Goal: Participate in discussion: Engage in conversation with other users on a specific topic

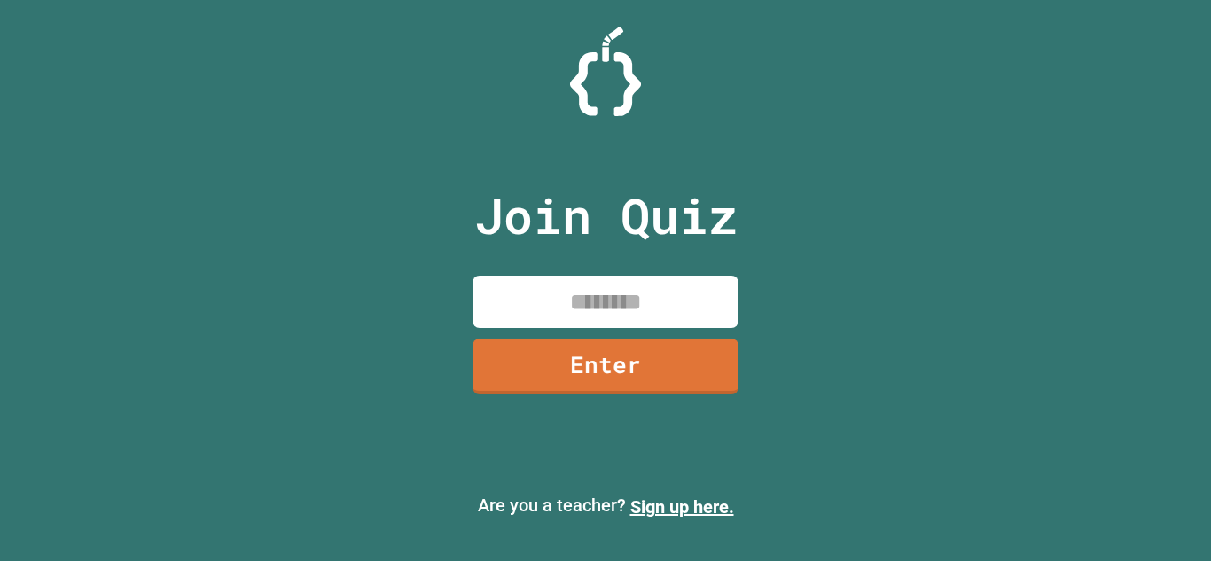
click at [567, 287] on input at bounding box center [606, 302] width 266 height 52
type input "********"
click at [629, 377] on link "Enter" at bounding box center [606, 367] width 267 height 56
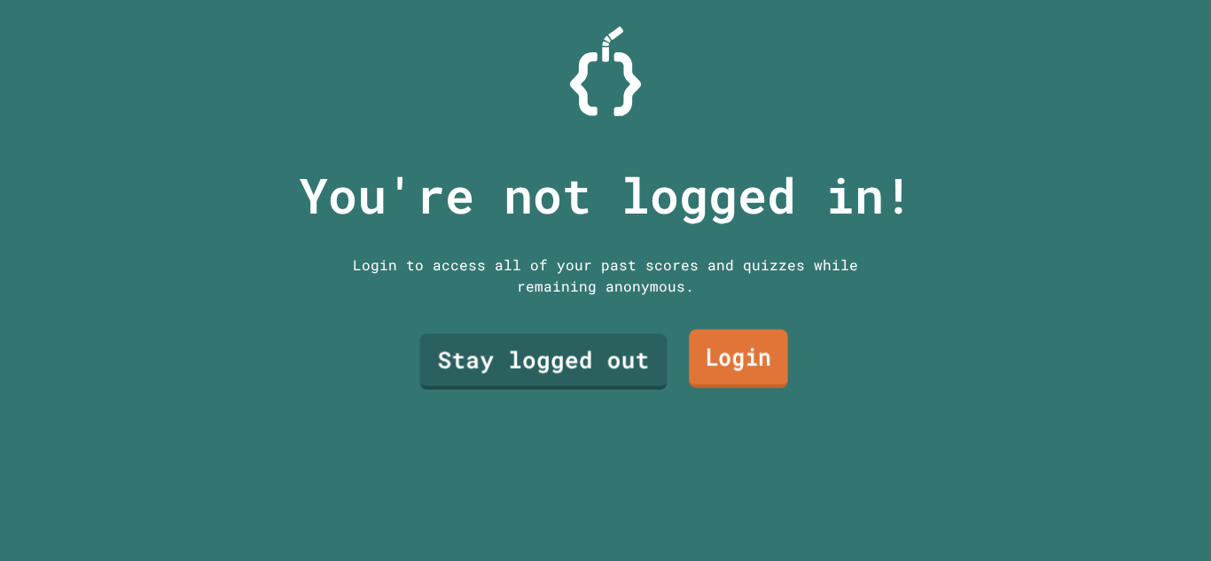
click at [719, 359] on link "Login" at bounding box center [738, 359] width 99 height 59
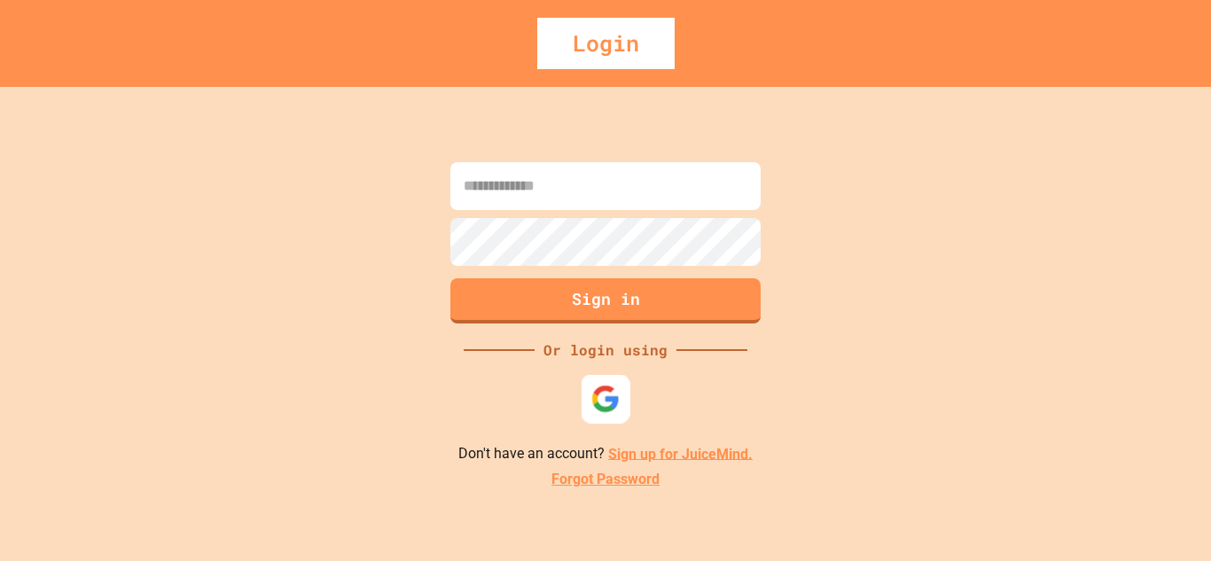
click at [600, 382] on div at bounding box center [606, 398] width 49 height 49
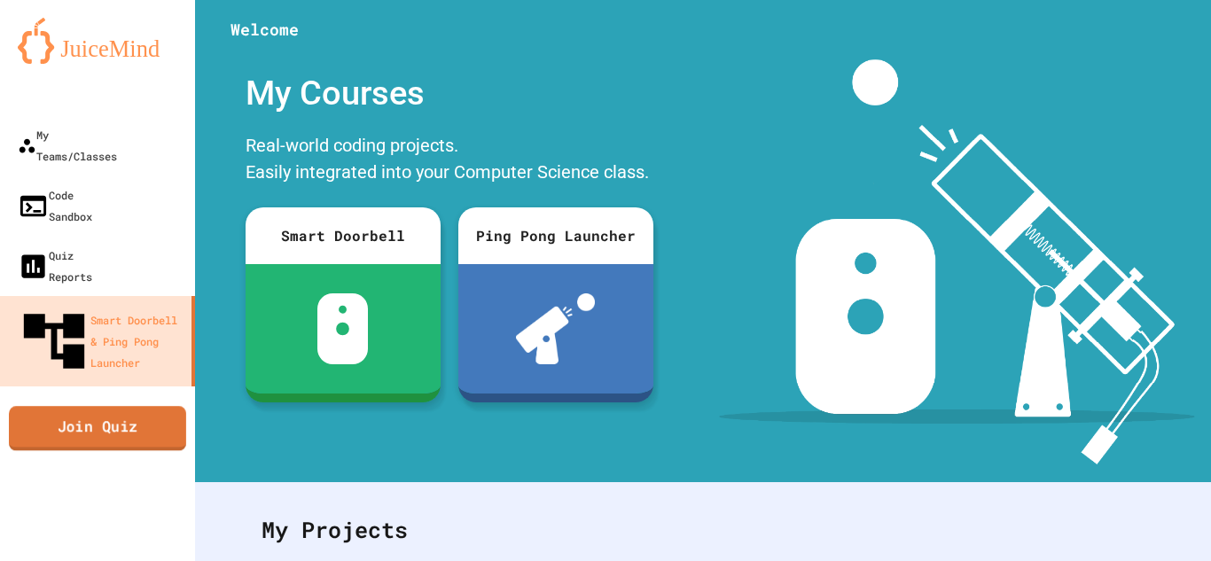
click at [43, 406] on link "Join Quiz" at bounding box center [97, 428] width 177 height 44
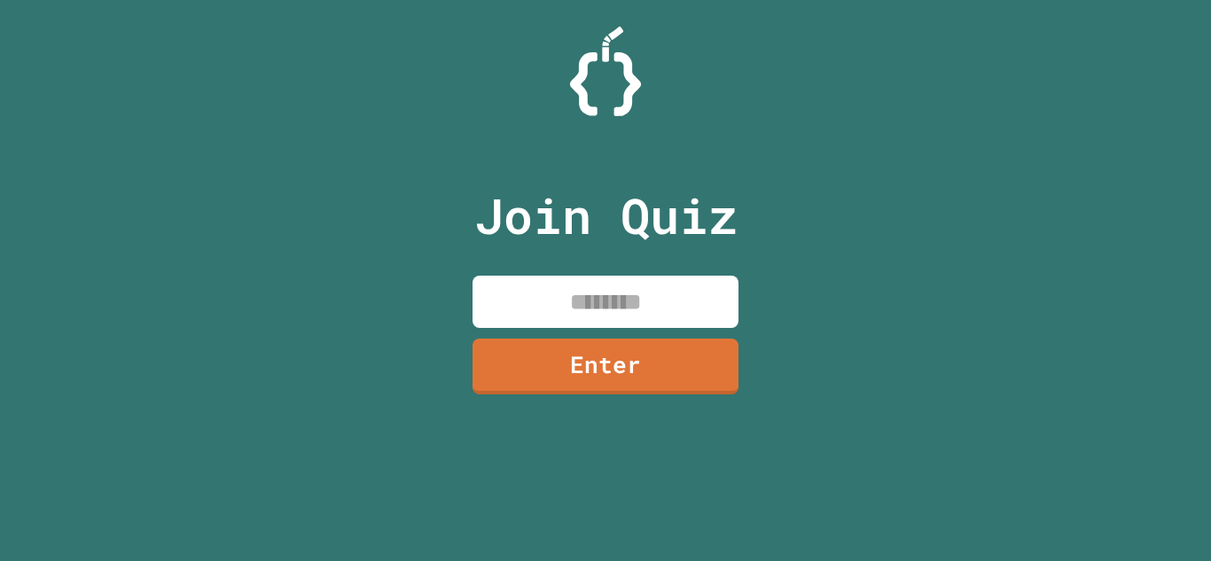
click at [512, 296] on input at bounding box center [606, 302] width 266 height 52
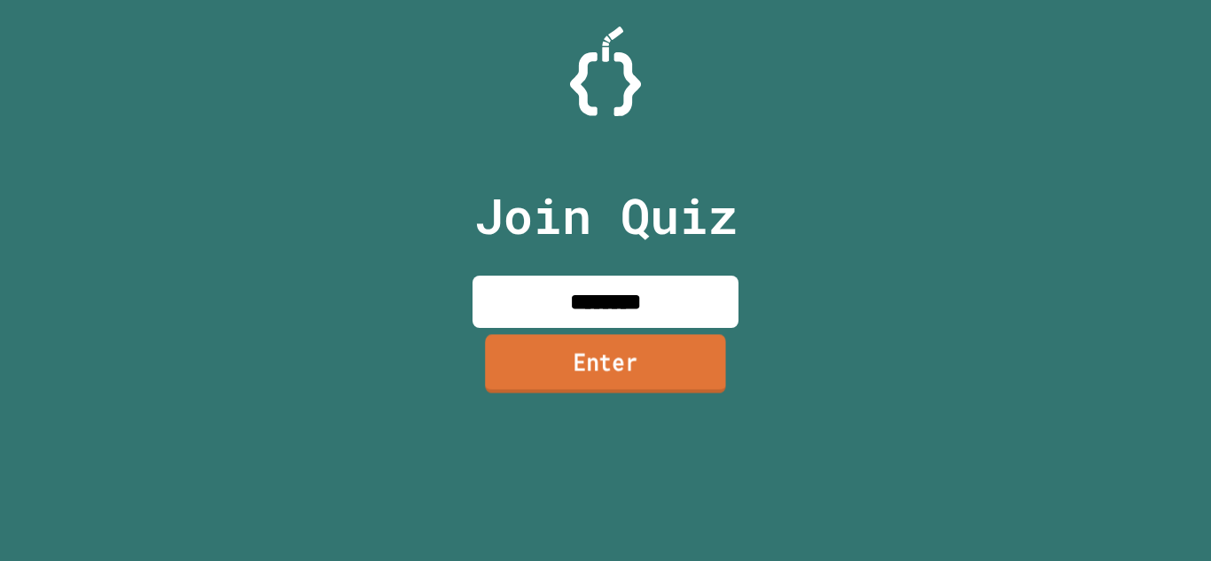
click at [653, 375] on link "Enter" at bounding box center [605, 363] width 241 height 59
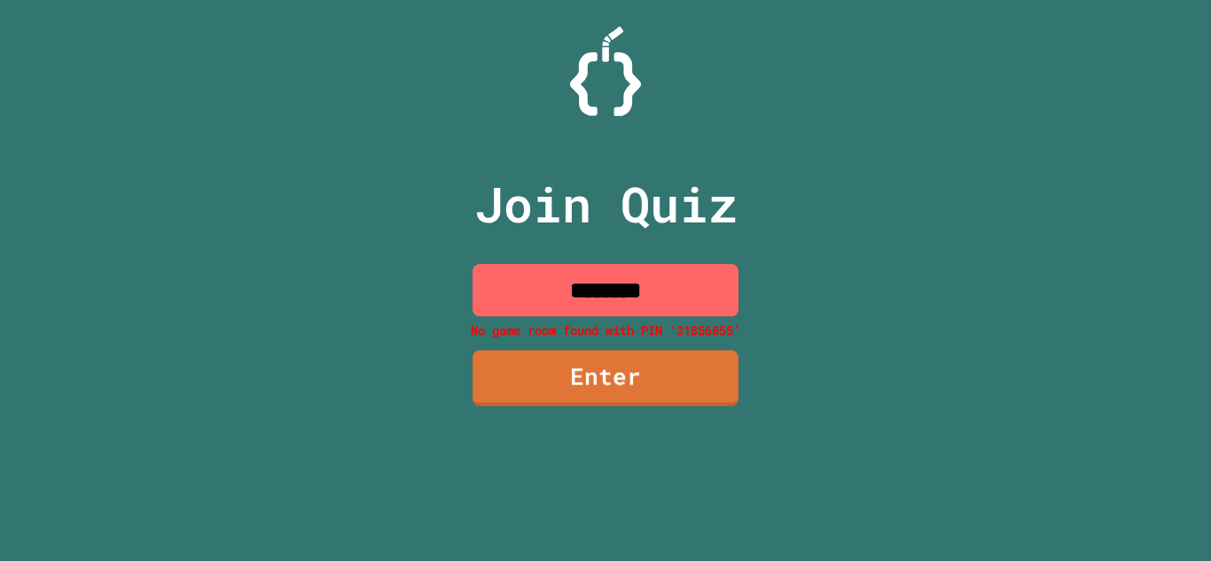
click at [642, 285] on input "********" at bounding box center [606, 290] width 266 height 52
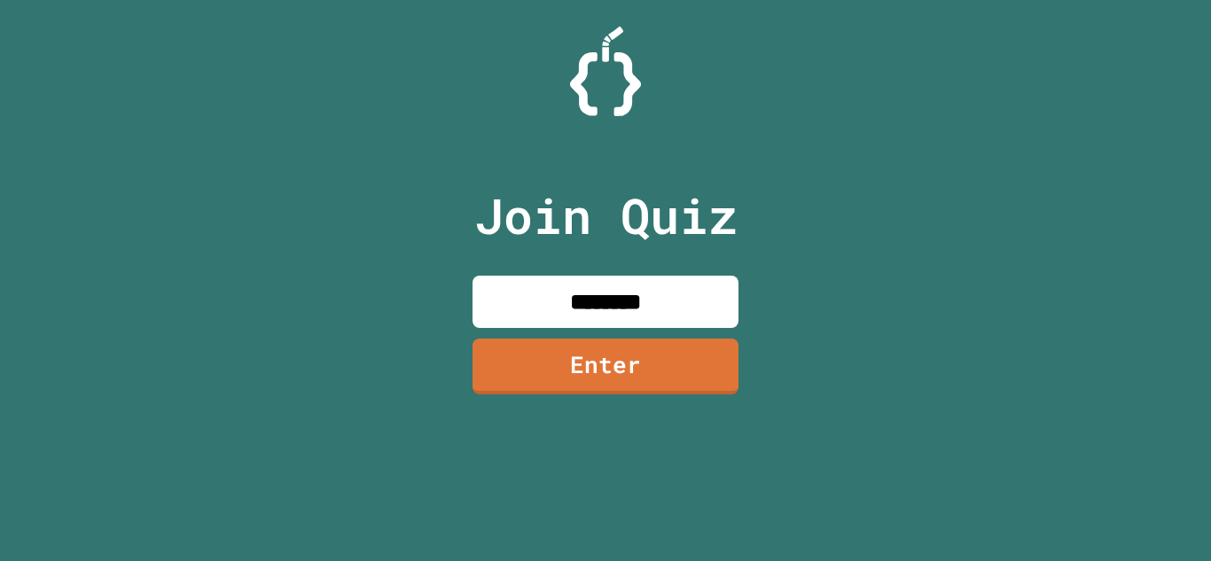
type input "********"
click at [689, 362] on link "Enter" at bounding box center [606, 365] width 270 height 59
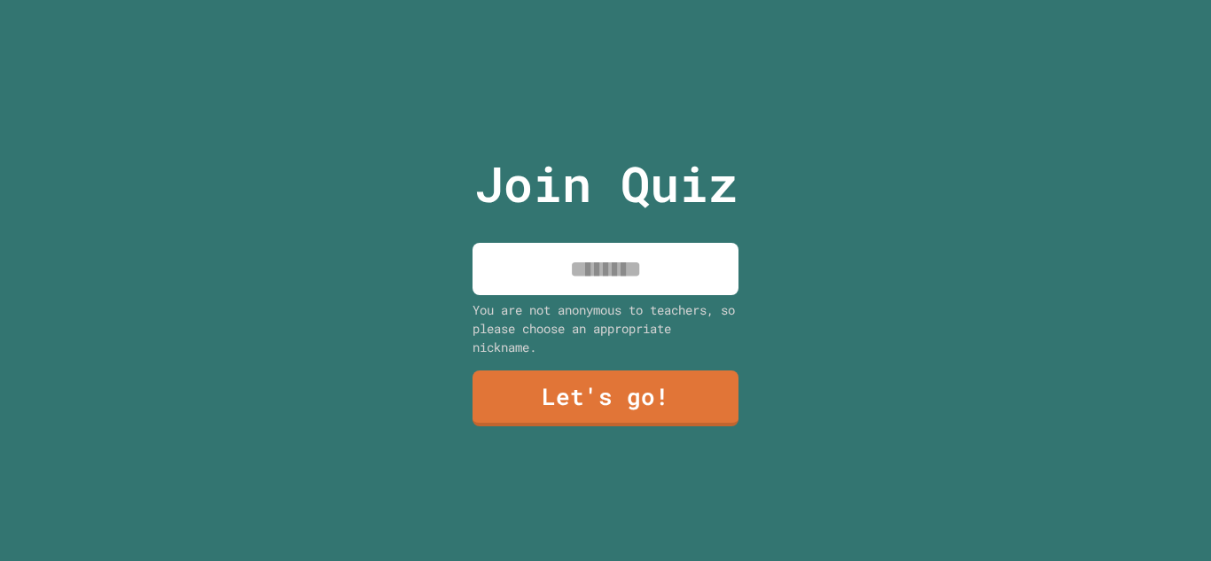
click at [624, 283] on input at bounding box center [606, 269] width 266 height 52
type input "*****"
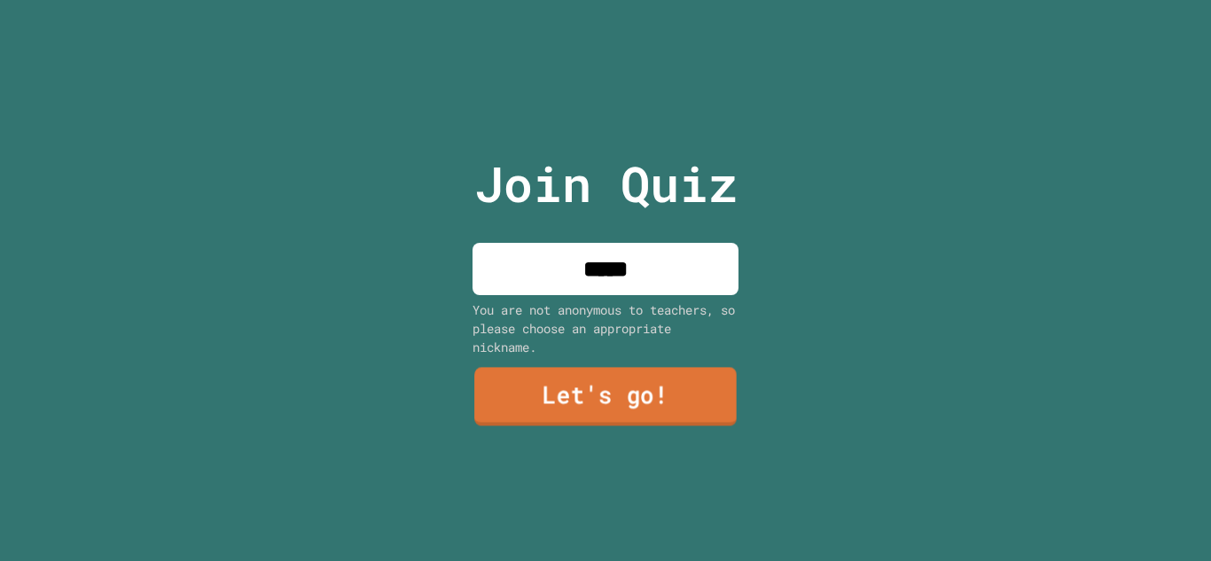
click at [671, 405] on link "Let's go!" at bounding box center [605, 397] width 262 height 59
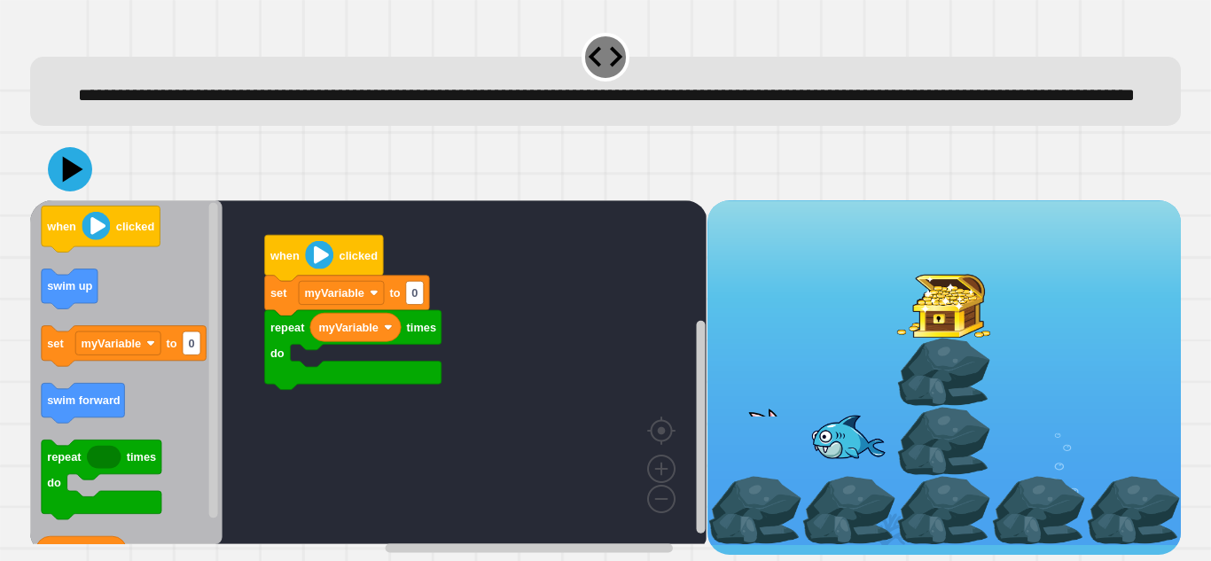
scroll to position [20, 0]
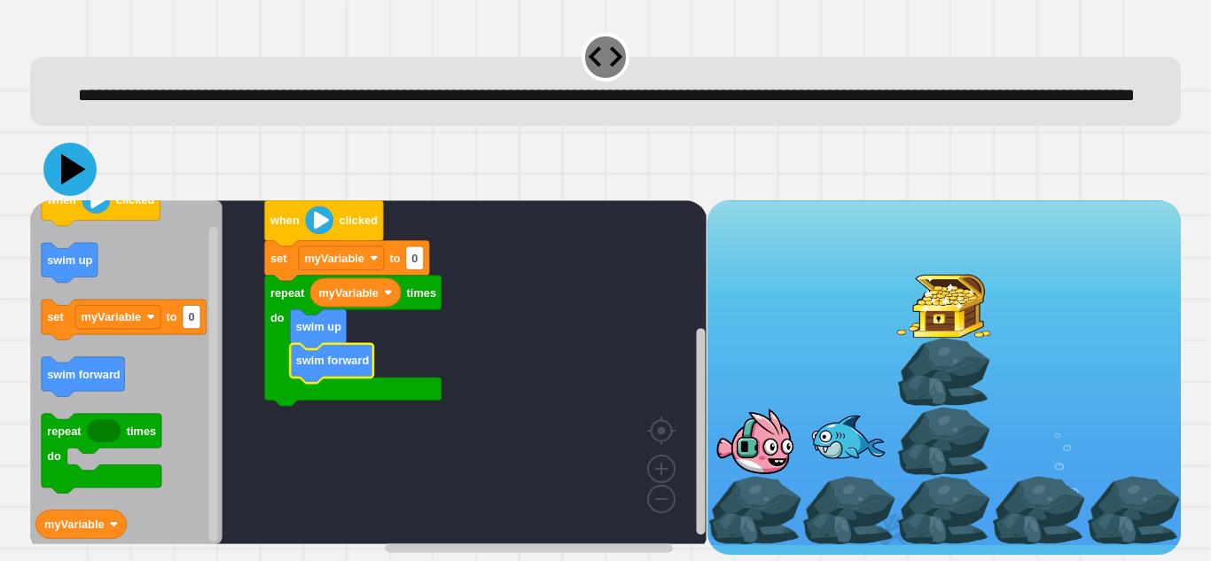
click at [82, 176] on icon at bounding box center [69, 169] width 53 height 53
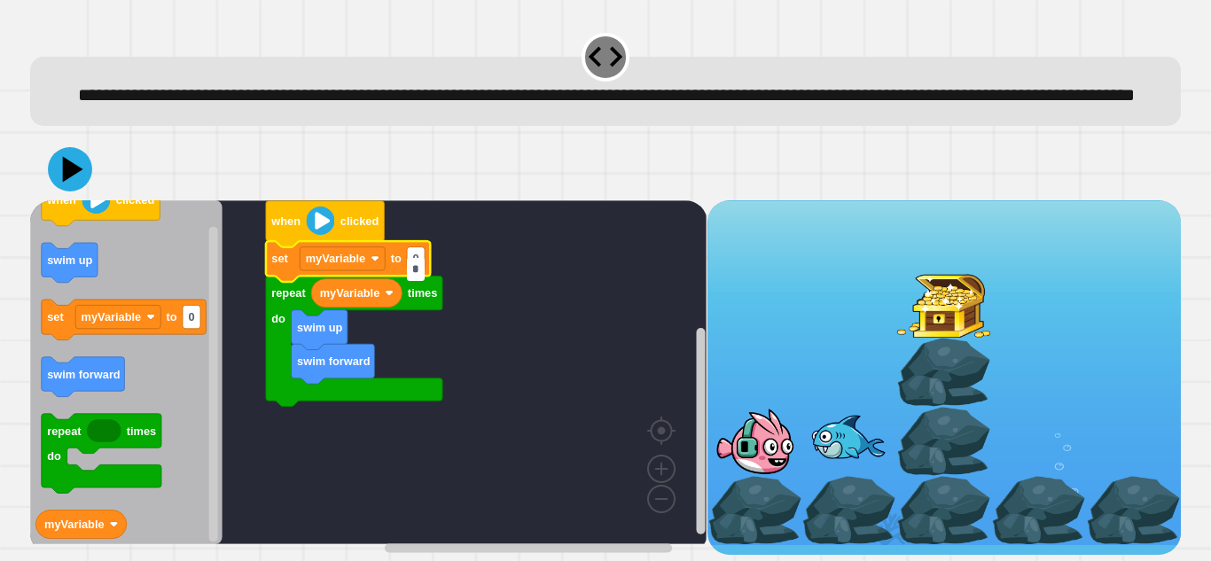
type input "*"
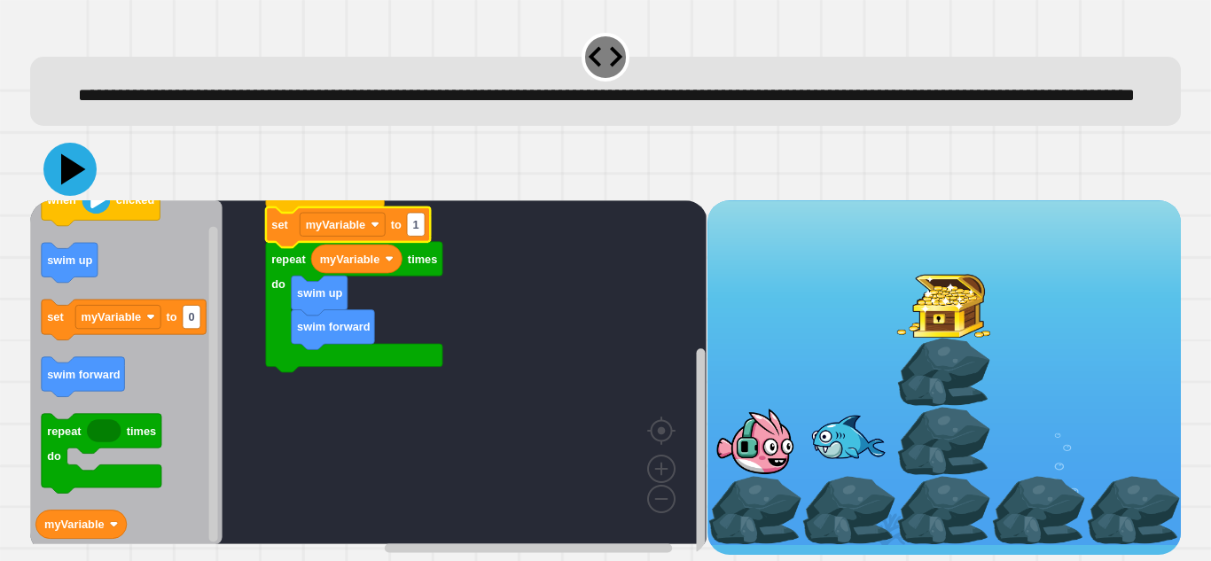
click at [78, 176] on icon at bounding box center [69, 169] width 53 height 53
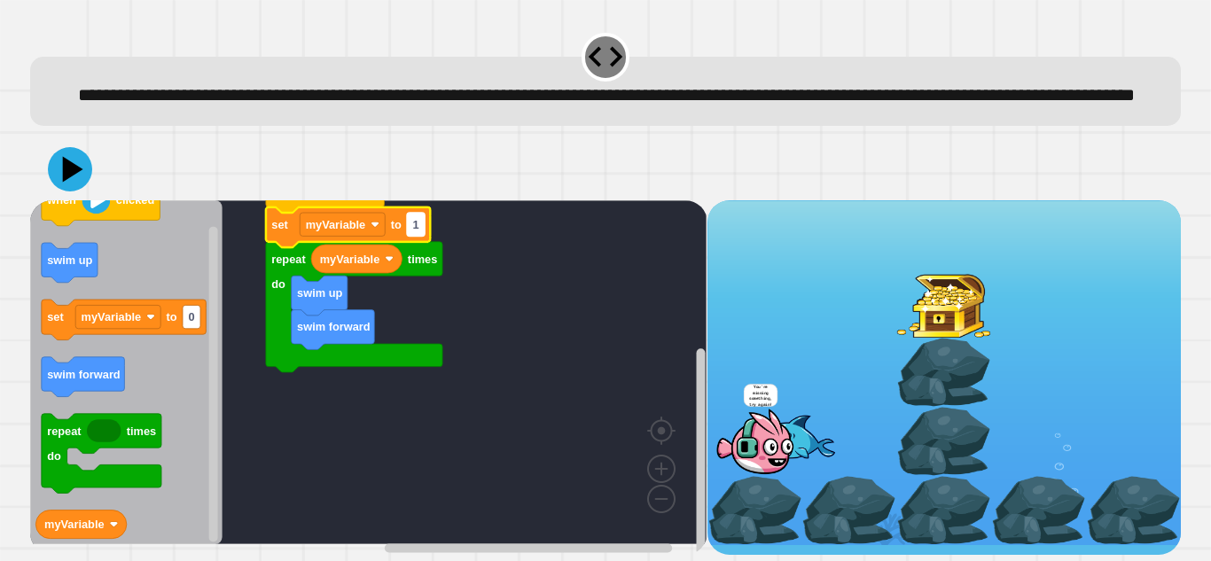
click at [418, 231] on text "1" at bounding box center [416, 224] width 6 height 13
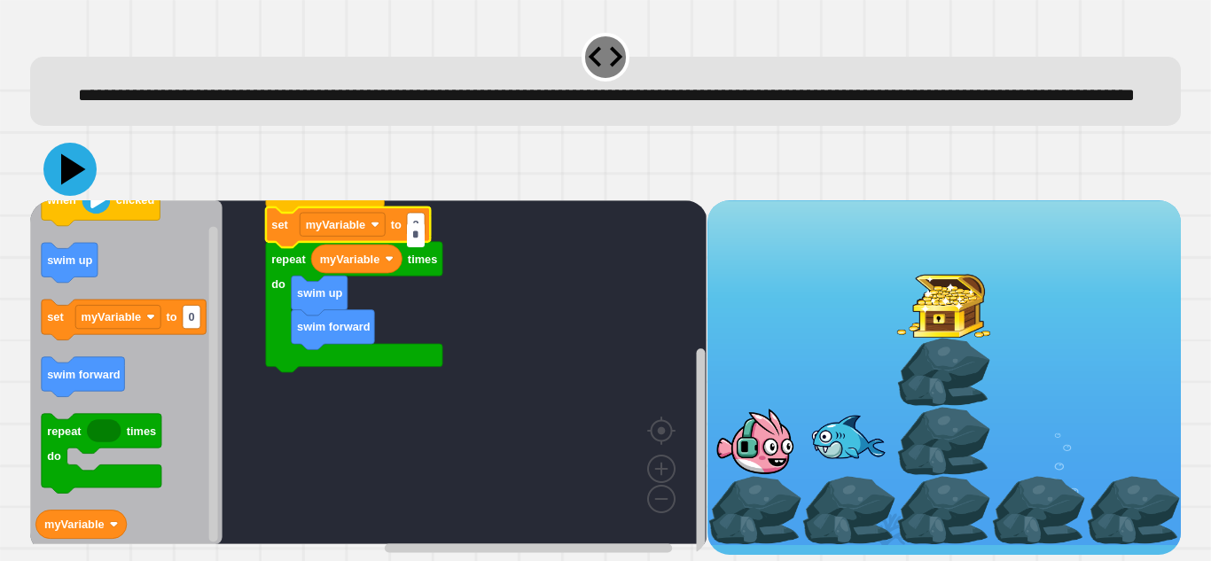
type input "*"
click at [83, 176] on icon at bounding box center [69, 169] width 53 height 53
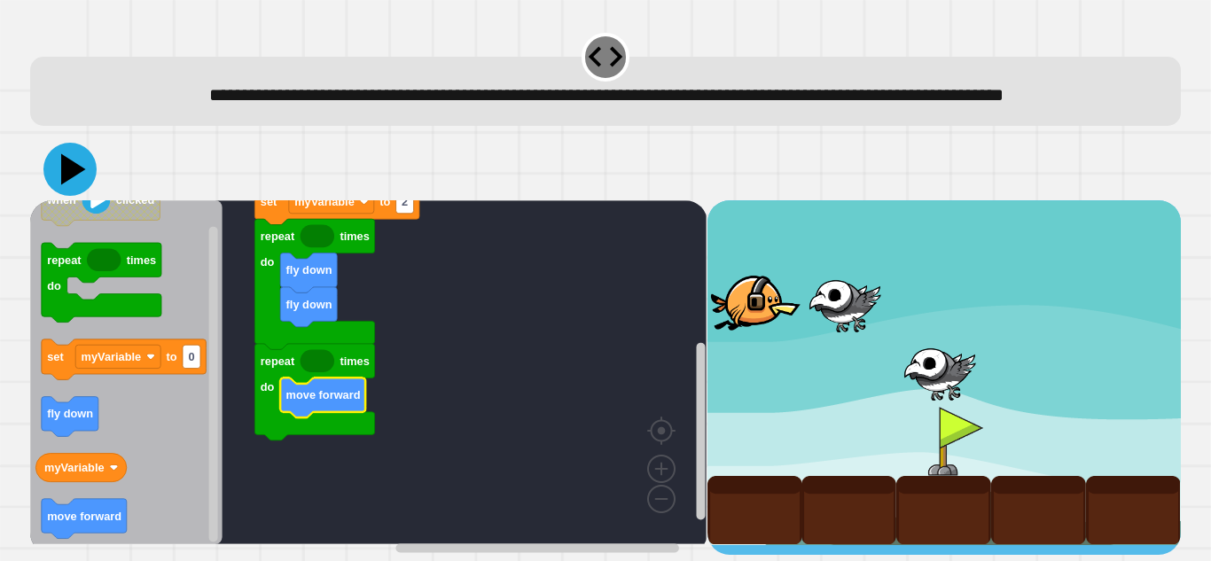
click at [82, 178] on icon at bounding box center [69, 169] width 53 height 53
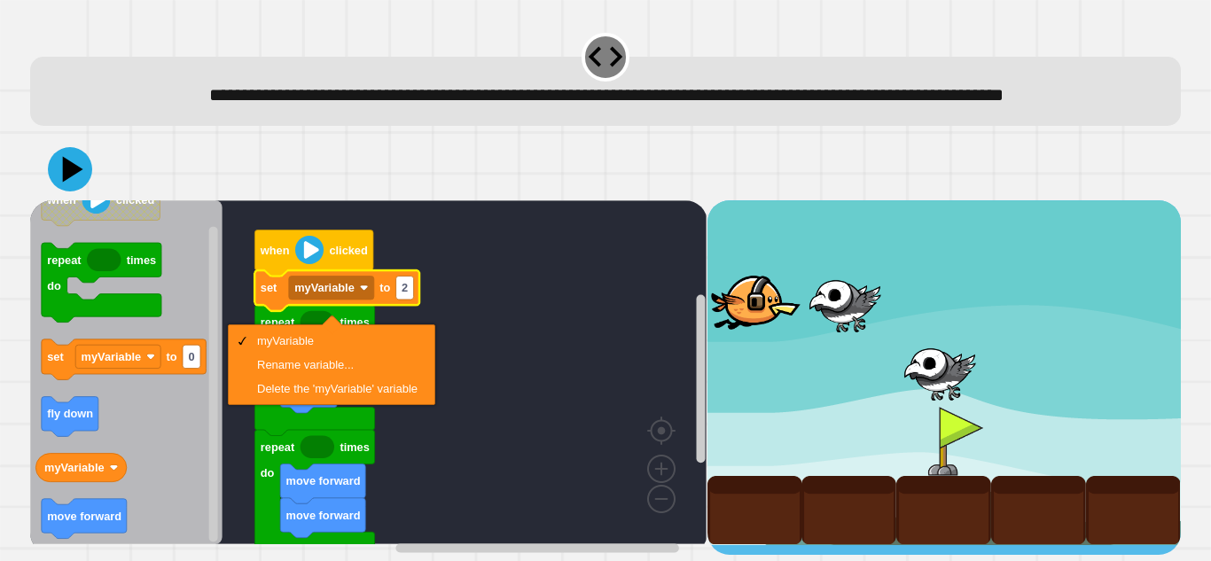
click at [466, 312] on rect "Blockly Workspace" at bounding box center [368, 372] width 676 height 344
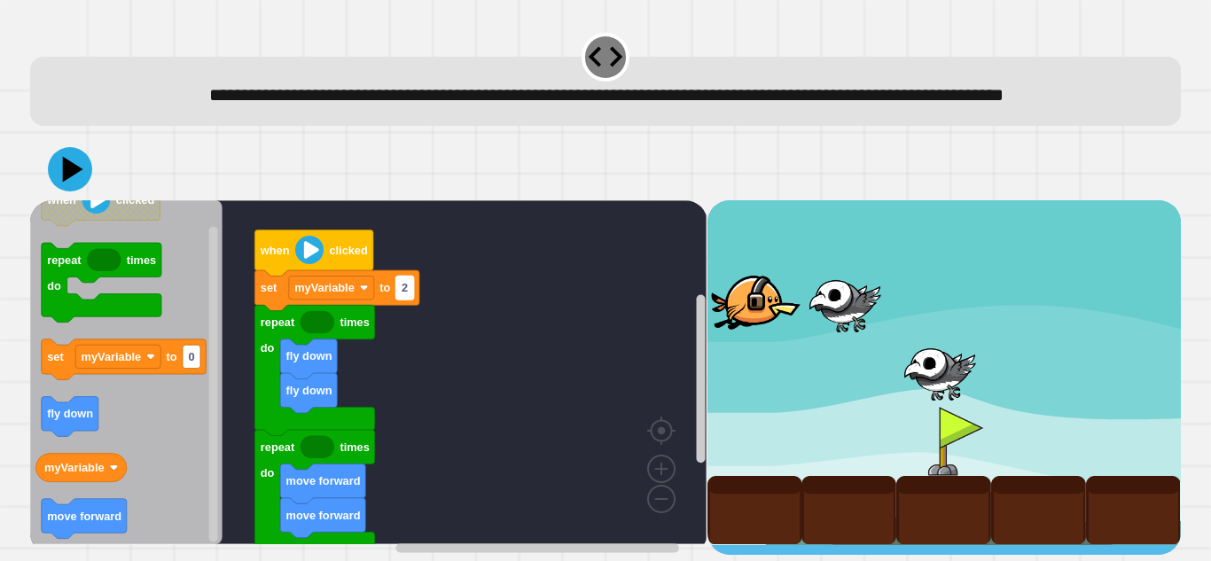
click at [408, 300] on rect "Blockly Workspace" at bounding box center [405, 288] width 18 height 23
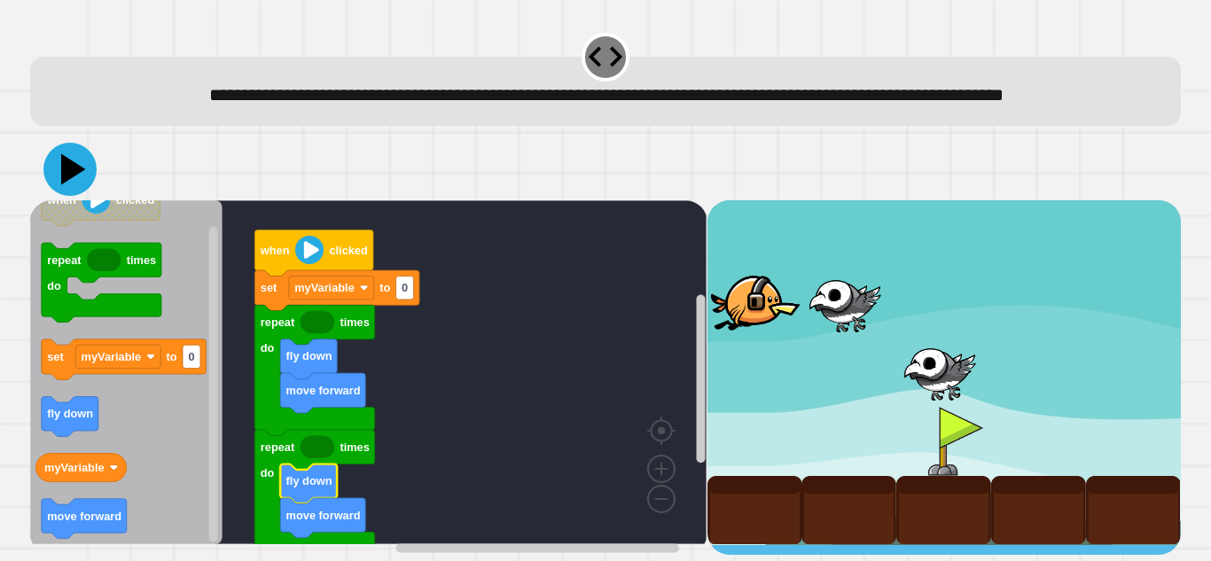
click at [80, 180] on icon at bounding box center [73, 169] width 25 height 31
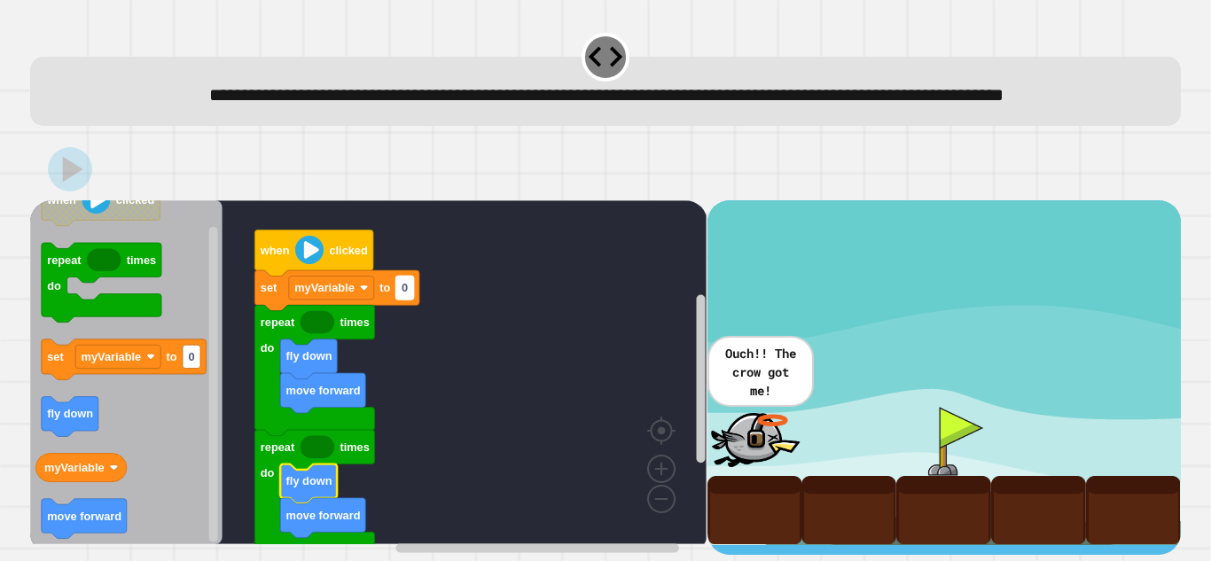
click at [410, 297] on rect "Blockly Workspace" at bounding box center [405, 288] width 18 height 23
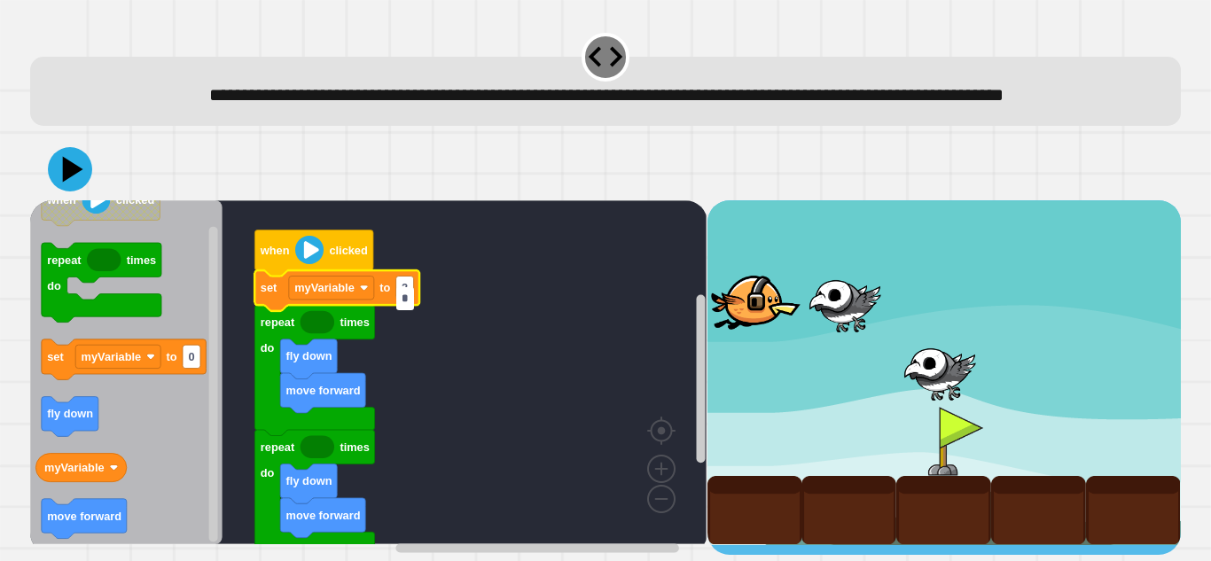
type input "*"
click at [78, 191] on icon at bounding box center [69, 169] width 53 height 53
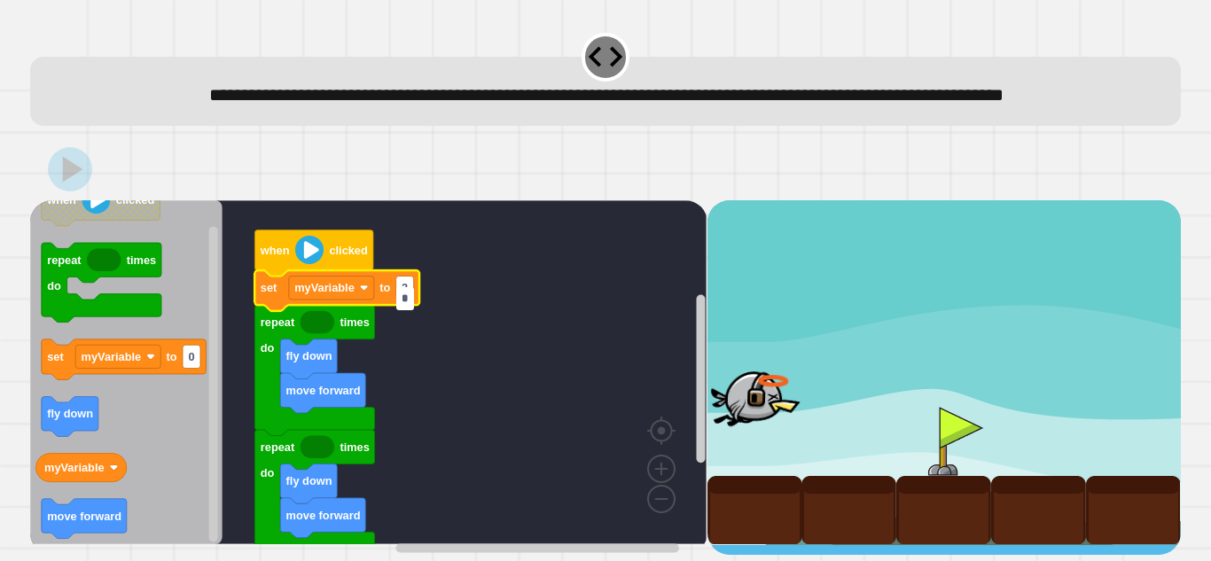
click at [521, 277] on rect "Blockly Workspace" at bounding box center [368, 372] width 676 height 344
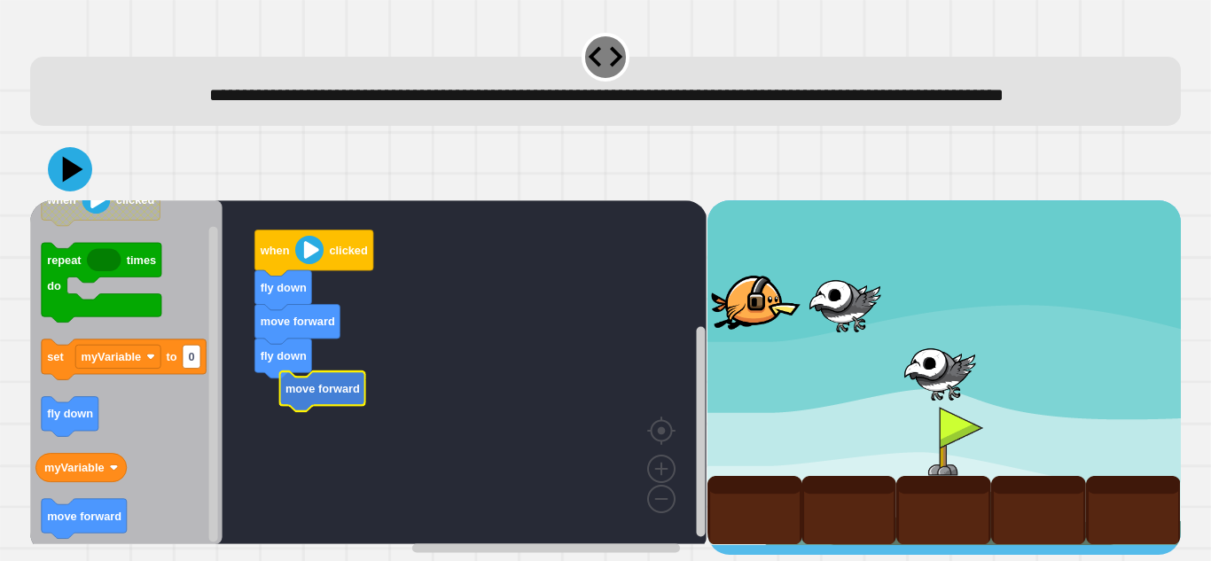
click at [321, 395] on text "move forward" at bounding box center [322, 388] width 74 height 13
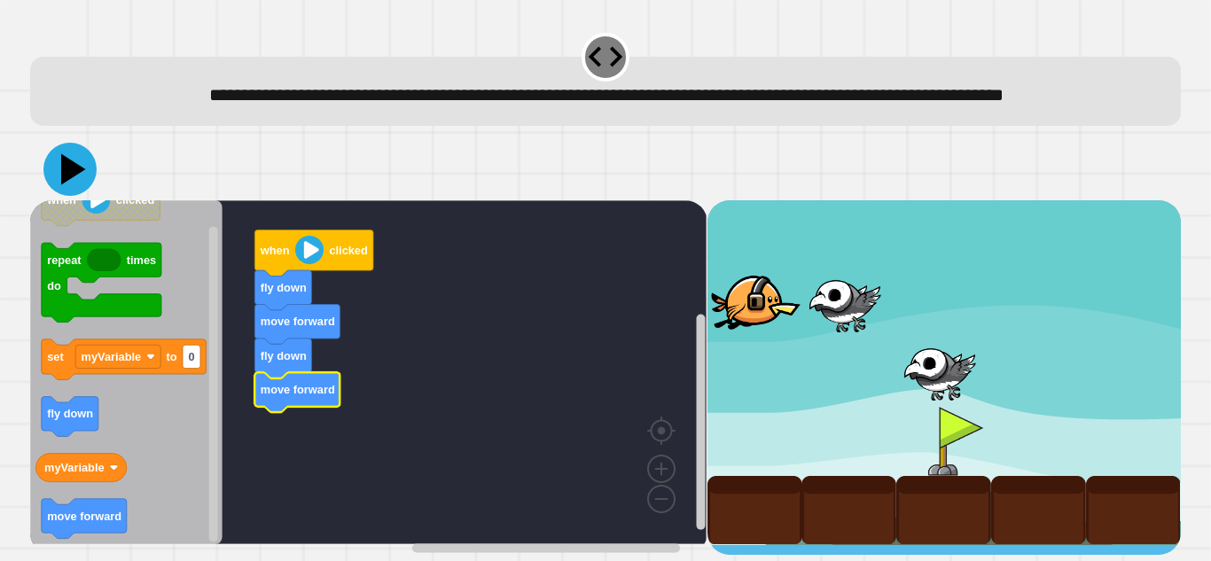
click at [62, 168] on icon at bounding box center [69, 169] width 53 height 53
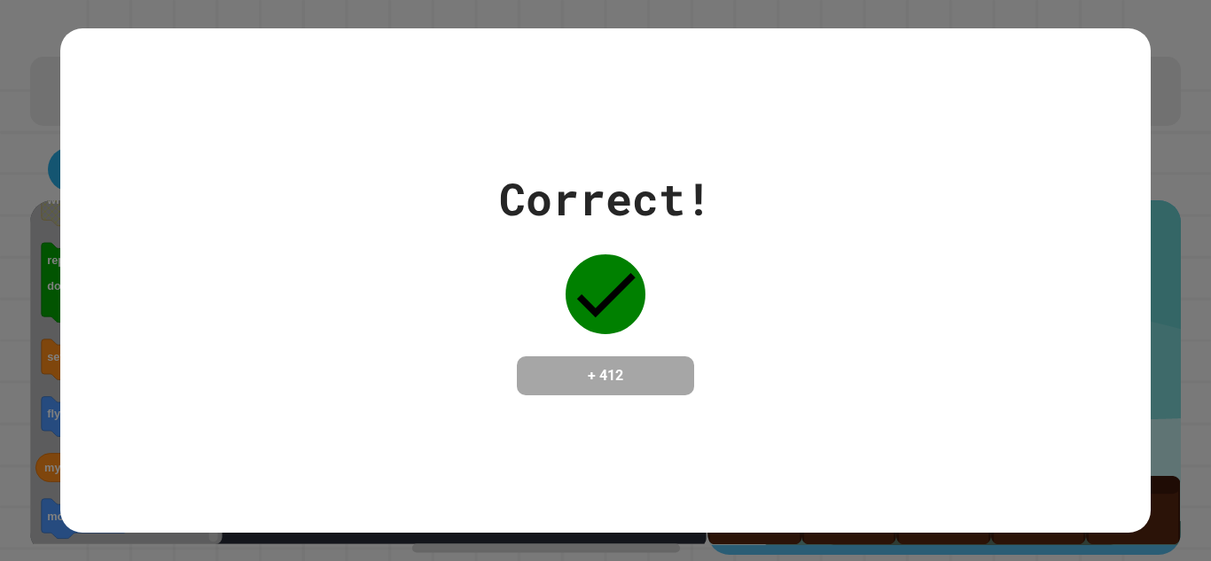
click at [62, 168] on div "Correct! + 412" at bounding box center [605, 281] width 1090 height 230
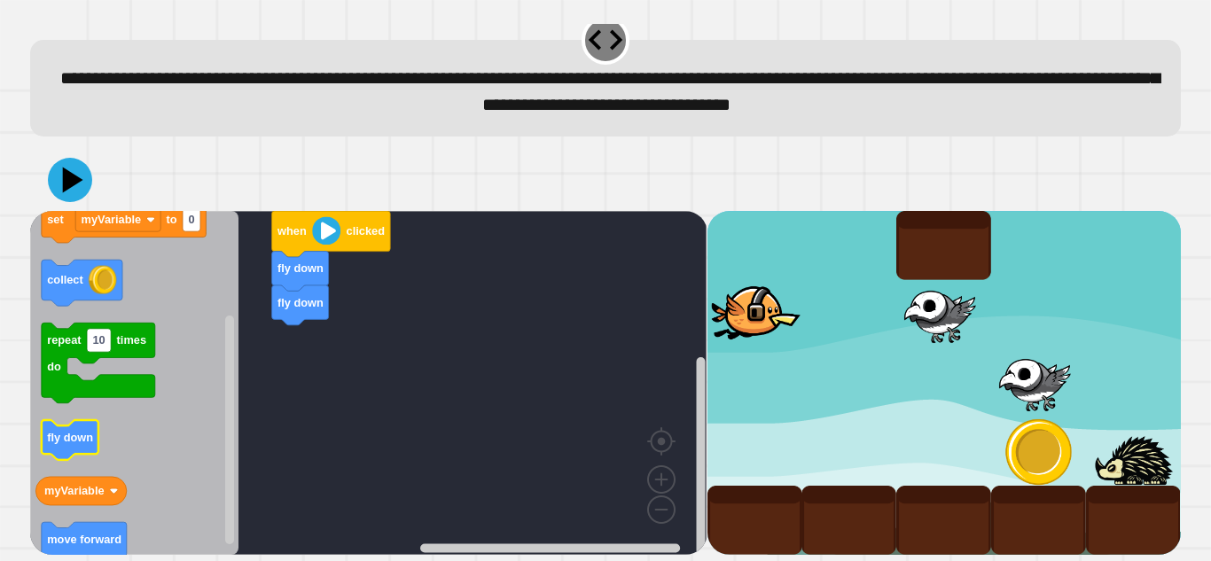
click at [71, 440] on text "fly down" at bounding box center [70, 437] width 46 height 13
click at [78, 529] on icon "Blockly Workspace" at bounding box center [84, 542] width 85 height 40
click at [293, 326] on rect "Blockly Workspace" at bounding box center [368, 383] width 676 height 344
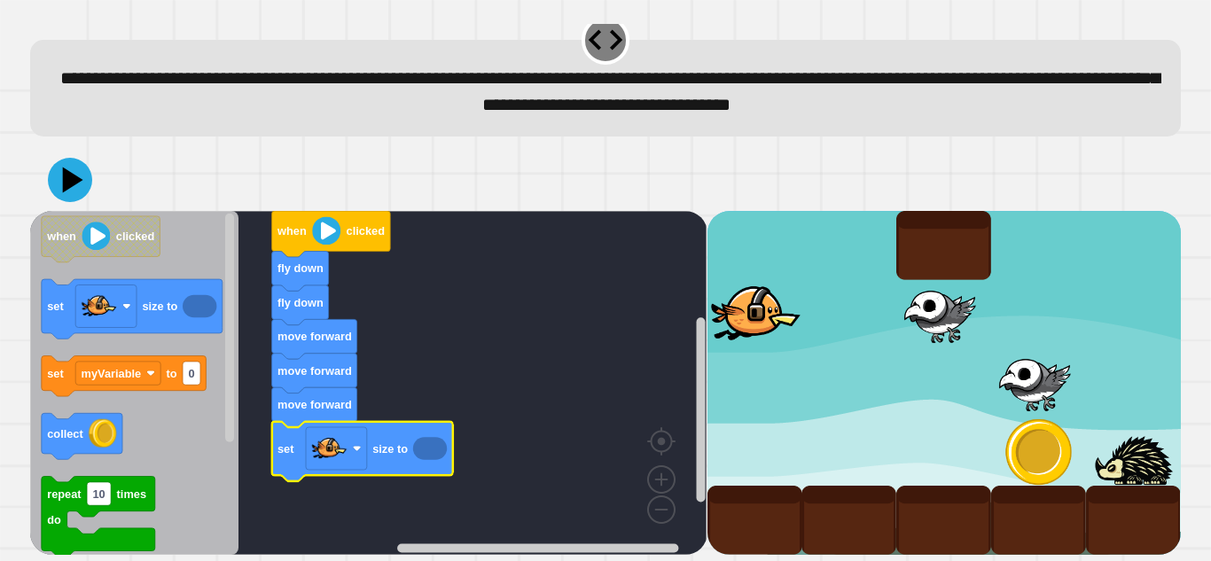
click at [432, 446] on icon "Blockly Workspace" at bounding box center [430, 448] width 34 height 23
click at [404, 435] on icon "Blockly Workspace" at bounding box center [362, 450] width 181 height 59
click at [338, 451] on image "Blockly Workspace" at bounding box center [329, 448] width 35 height 35
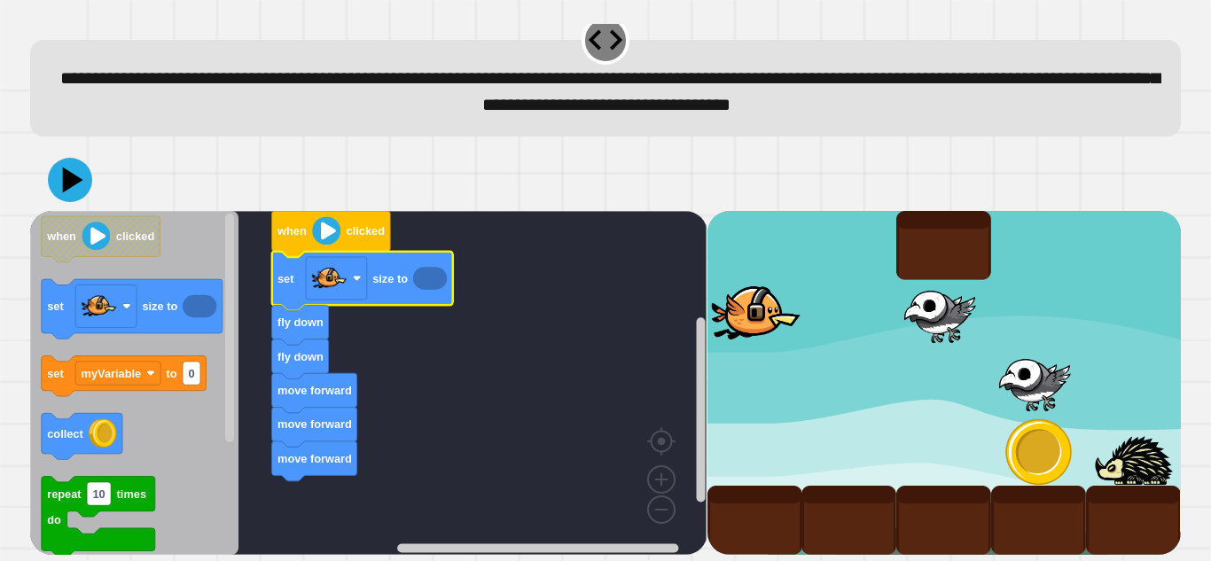
click at [426, 280] on icon "Blockly Workspace" at bounding box center [430, 278] width 34 height 23
click at [573, 309] on rect "Blockly Workspace" at bounding box center [368, 383] width 676 height 344
click at [433, 279] on icon "Blockly Workspace" at bounding box center [430, 278] width 34 height 23
click at [351, 277] on rect "Blockly Workspace" at bounding box center [336, 278] width 61 height 43
click at [418, 277] on icon "Blockly Workspace" at bounding box center [430, 278] width 34 height 23
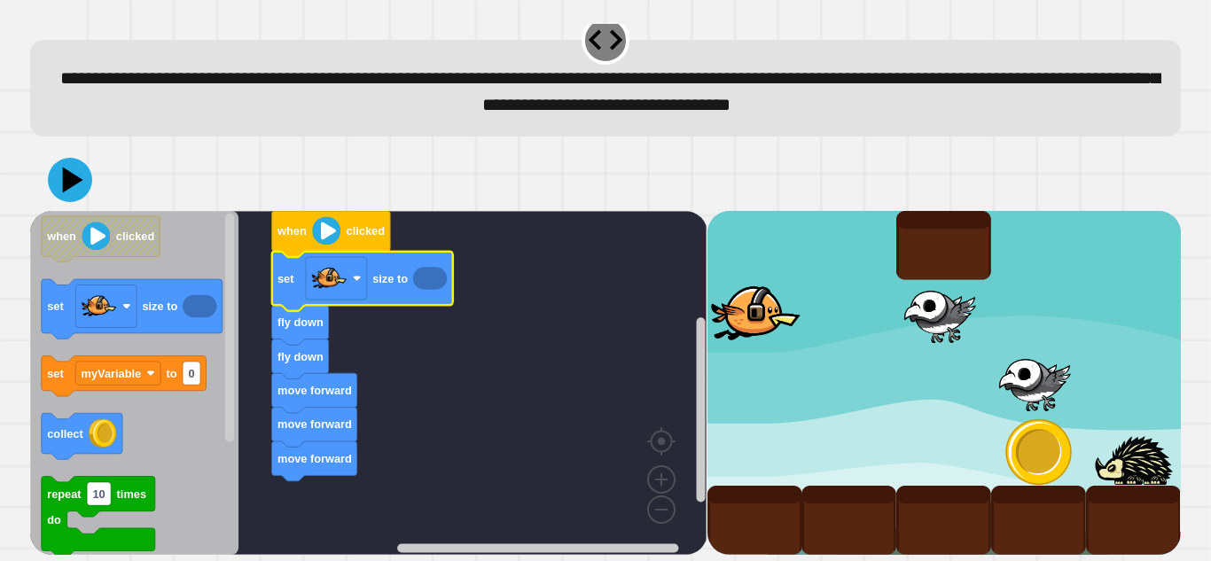
click at [418, 277] on icon "Blockly Workspace" at bounding box center [430, 278] width 34 height 23
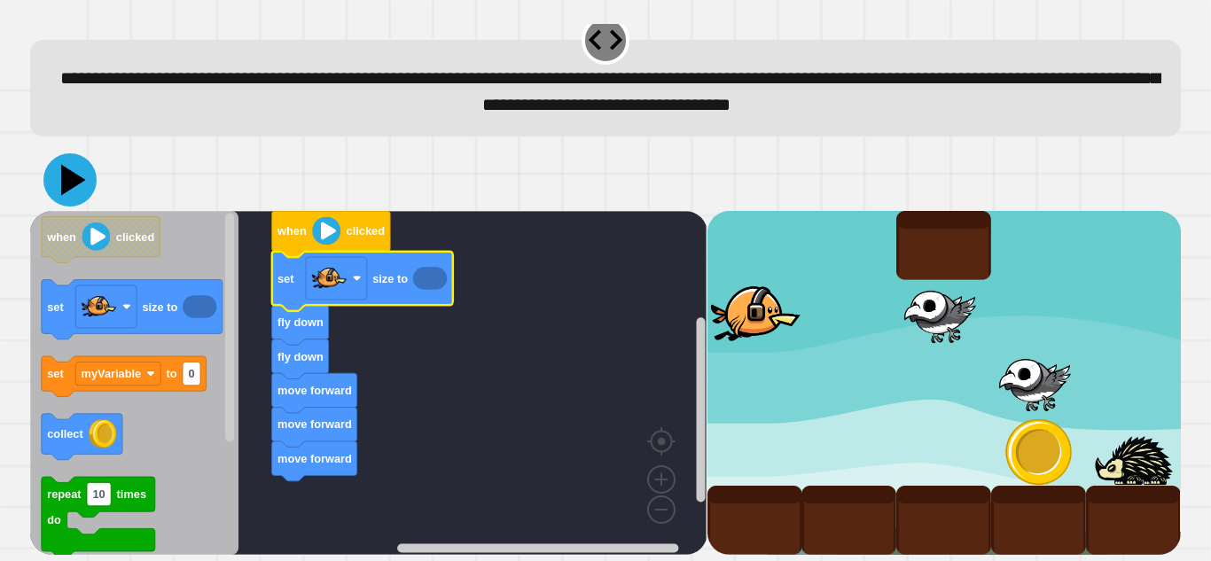
click at [75, 187] on icon at bounding box center [69, 179] width 53 height 53
click at [355, 282] on image "Blockly Workspace" at bounding box center [357, 278] width 9 height 9
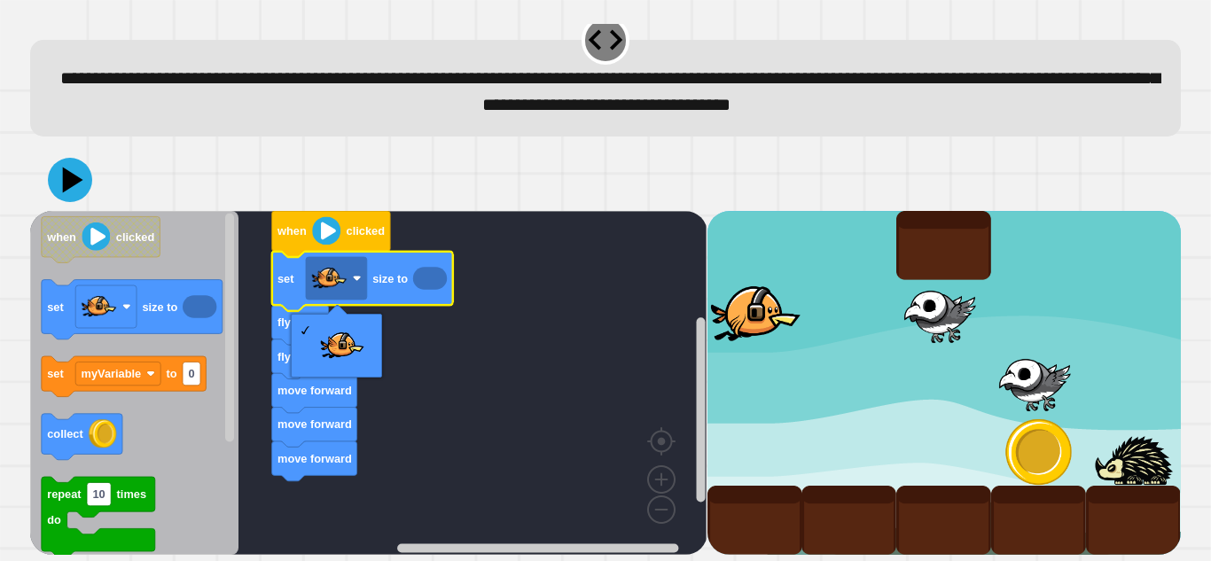
click at [428, 296] on icon "Blockly Workspace" at bounding box center [362, 280] width 181 height 59
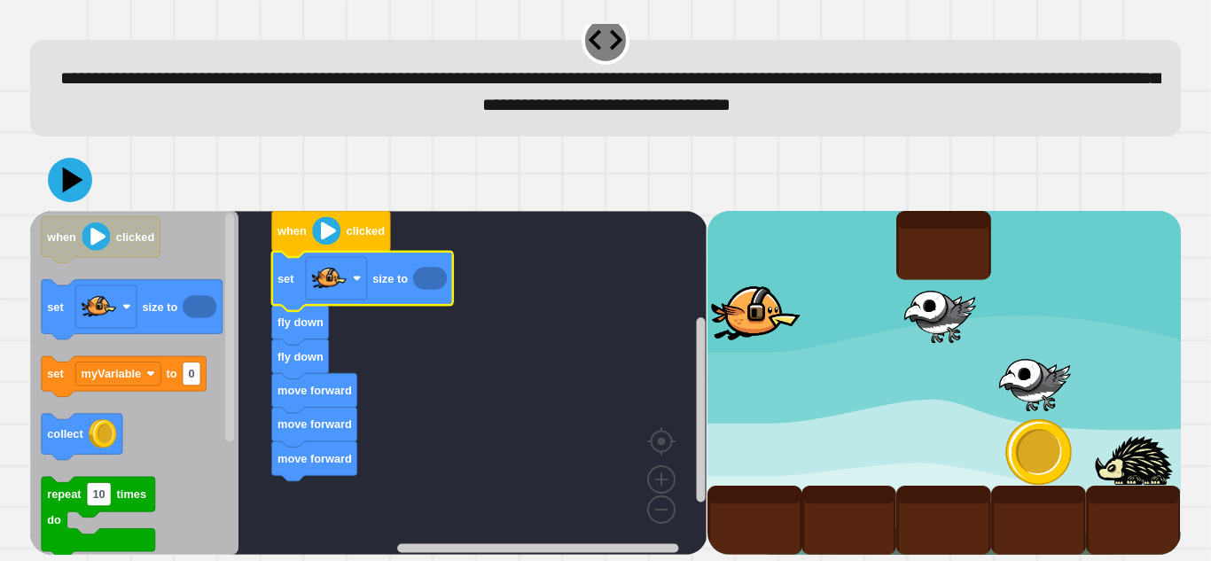
click at [428, 272] on icon "Blockly Workspace" at bounding box center [430, 278] width 34 height 23
click at [421, 285] on icon "Blockly Workspace" at bounding box center [430, 278] width 34 height 23
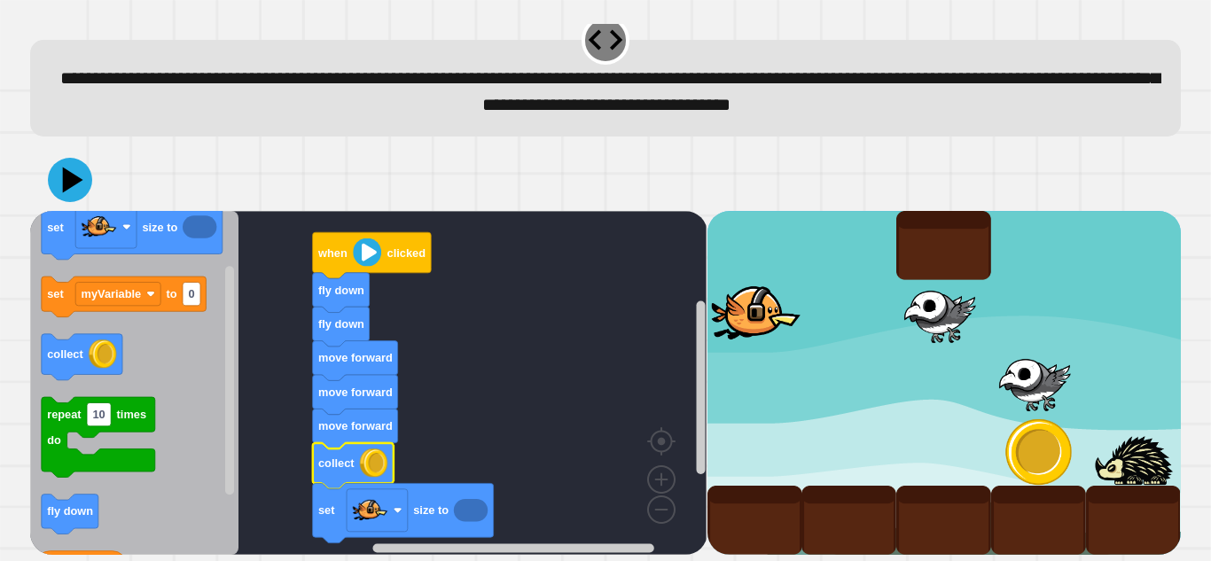
click at [457, 511] on icon "Blockly Workspace" at bounding box center [471, 510] width 34 height 23
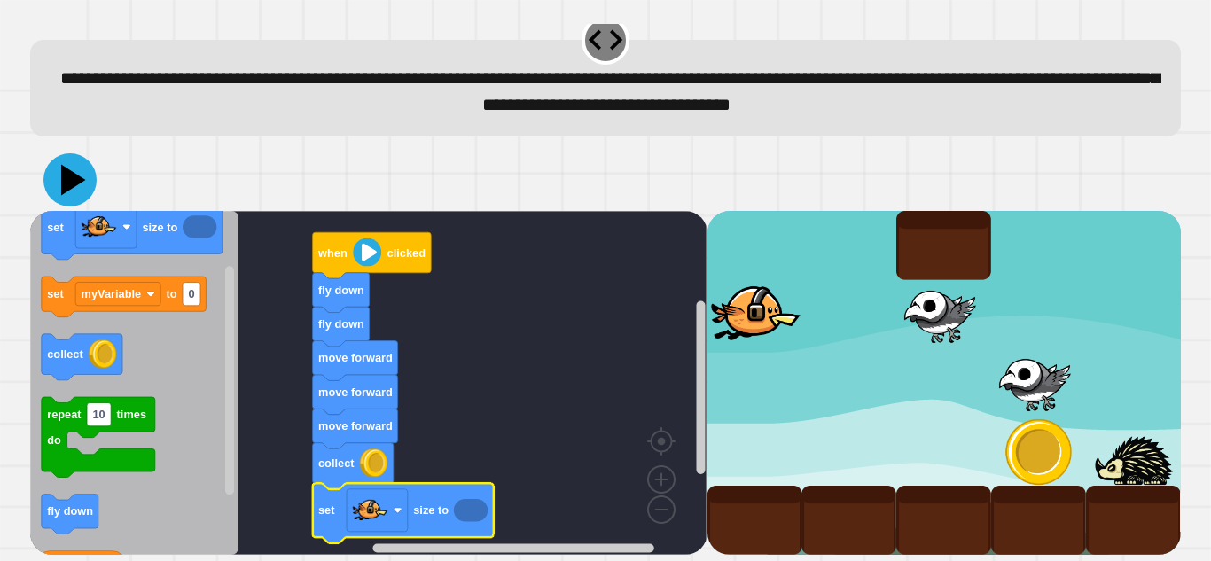
click at [59, 185] on icon at bounding box center [69, 179] width 53 height 53
click at [461, 504] on icon "Blockly Workspace" at bounding box center [471, 510] width 34 height 23
click at [485, 446] on rect "Blockly Workspace" at bounding box center [368, 383] width 676 height 344
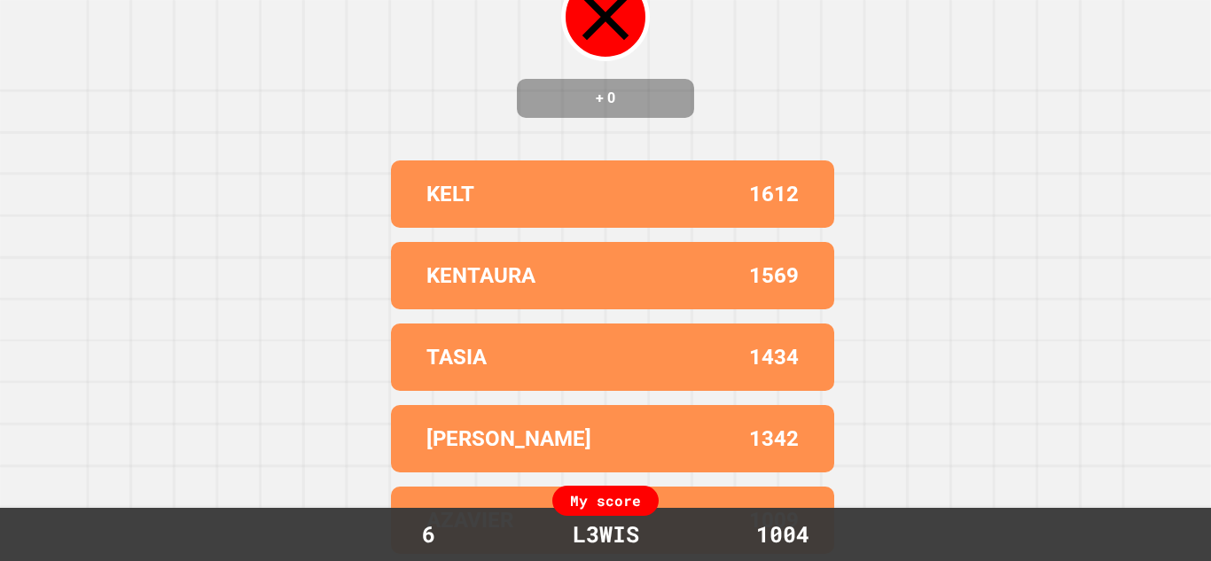
scroll to position [0, 0]
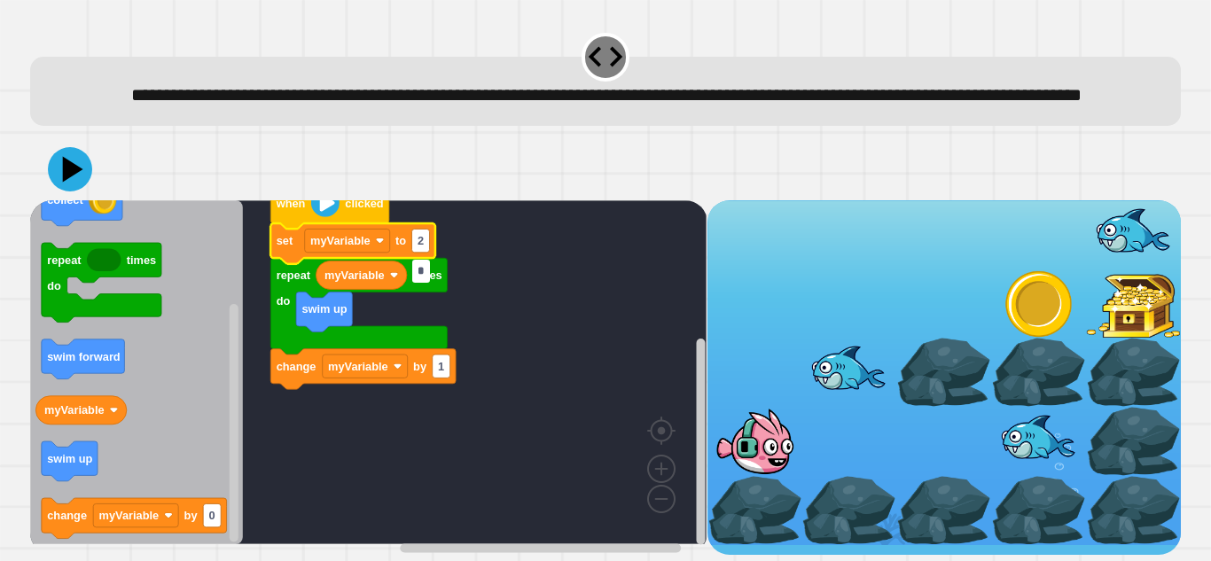
type input "*"
click at [407, 337] on rect "Blockly Workspace" at bounding box center [368, 372] width 676 height 344
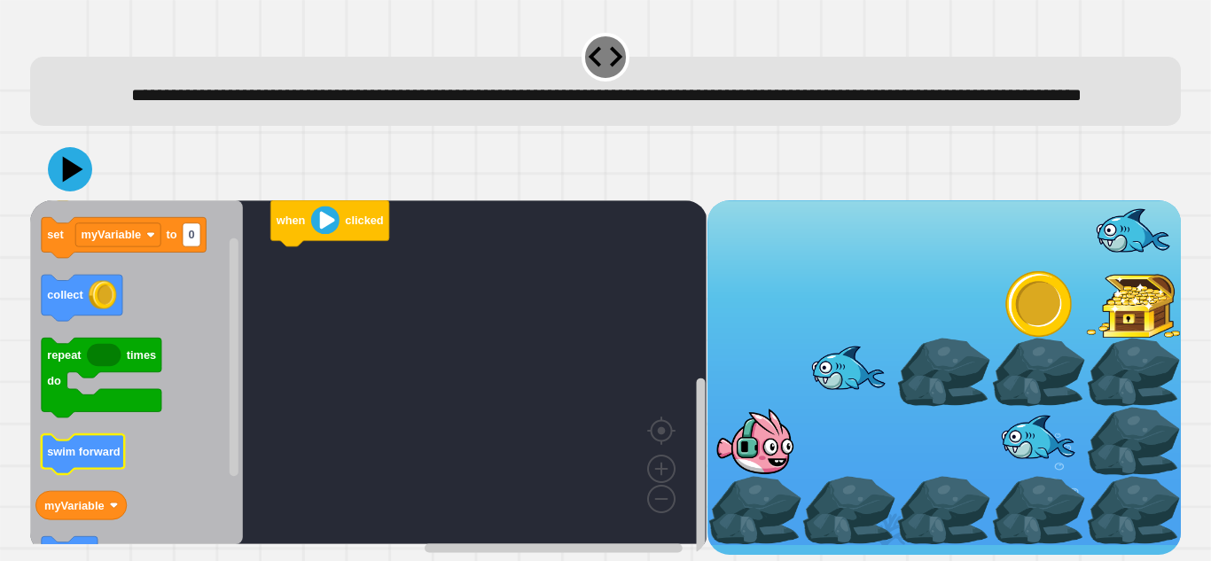
click at [56, 458] on text "swim forward" at bounding box center [84, 451] width 74 height 13
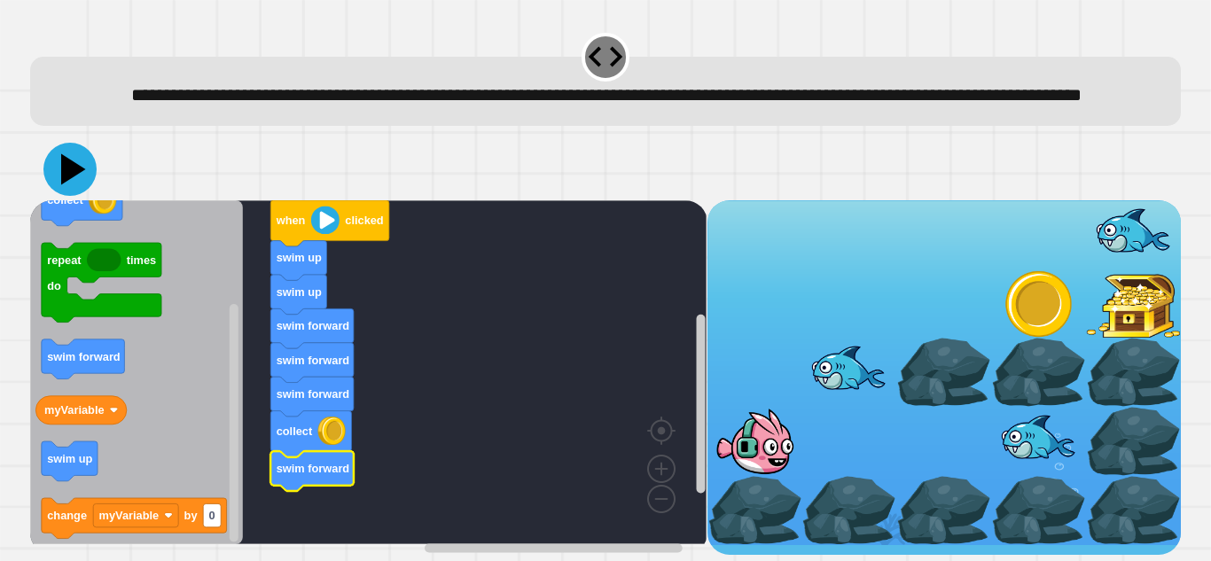
click at [85, 173] on icon at bounding box center [69, 169] width 53 height 53
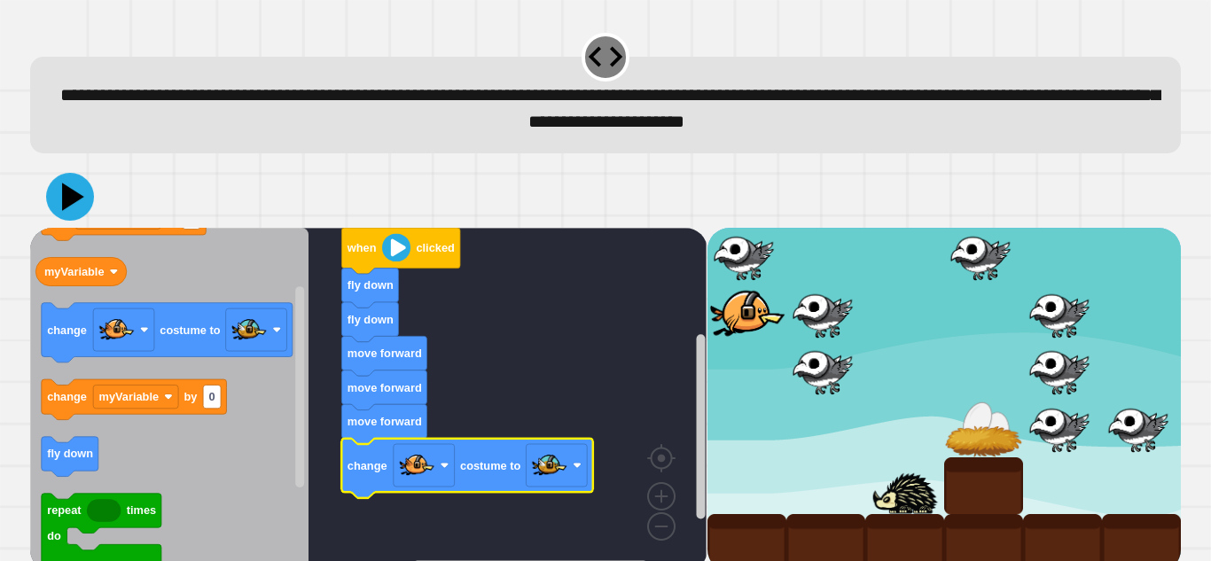
click at [87, 187] on icon at bounding box center [70, 197] width 48 height 48
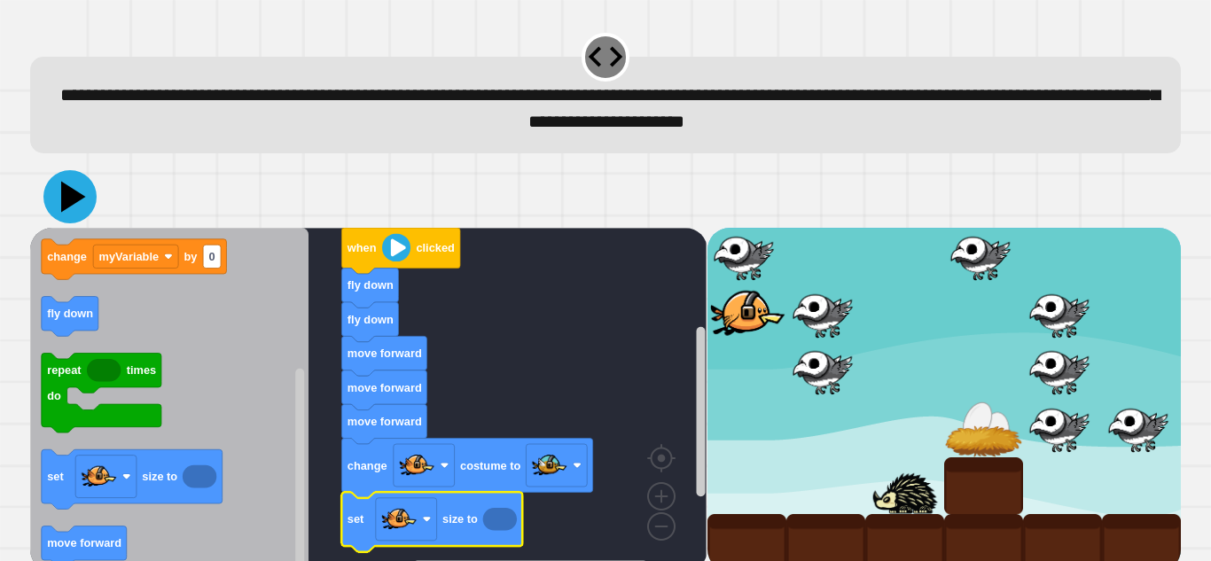
click at [53, 196] on icon at bounding box center [69, 196] width 53 height 53
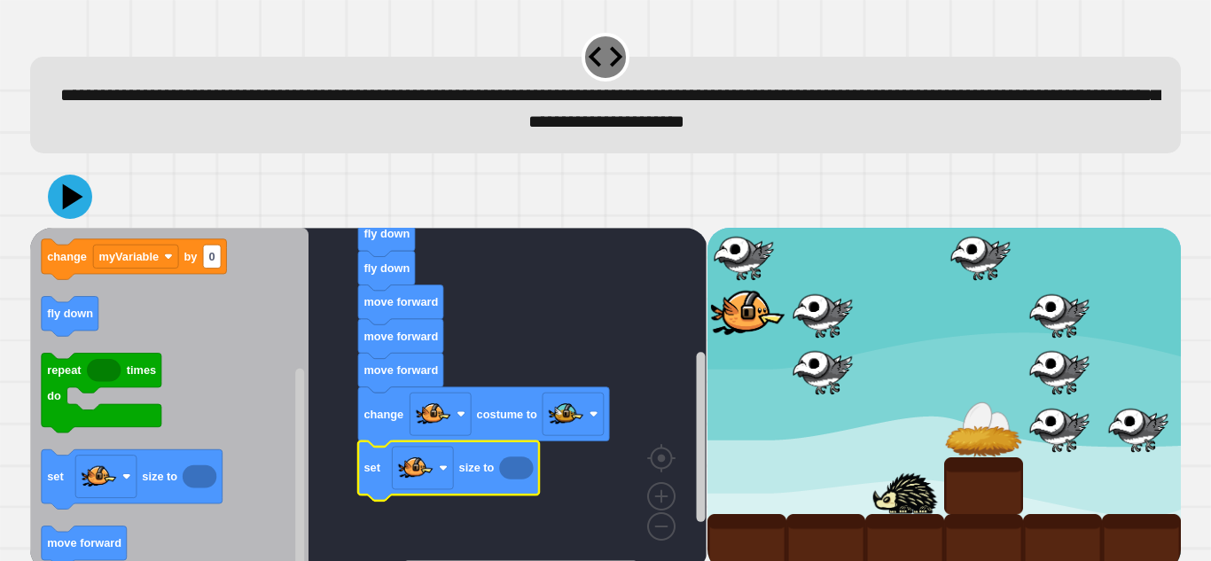
click at [511, 473] on icon "Blockly Workspace" at bounding box center [516, 468] width 34 height 23
click at [498, 464] on icon "Blockly Workspace" at bounding box center [448, 470] width 181 height 59
click at [504, 466] on icon "Blockly Workspace" at bounding box center [516, 468] width 34 height 23
click at [519, 480] on icon "Blockly Workspace" at bounding box center [516, 468] width 34 height 23
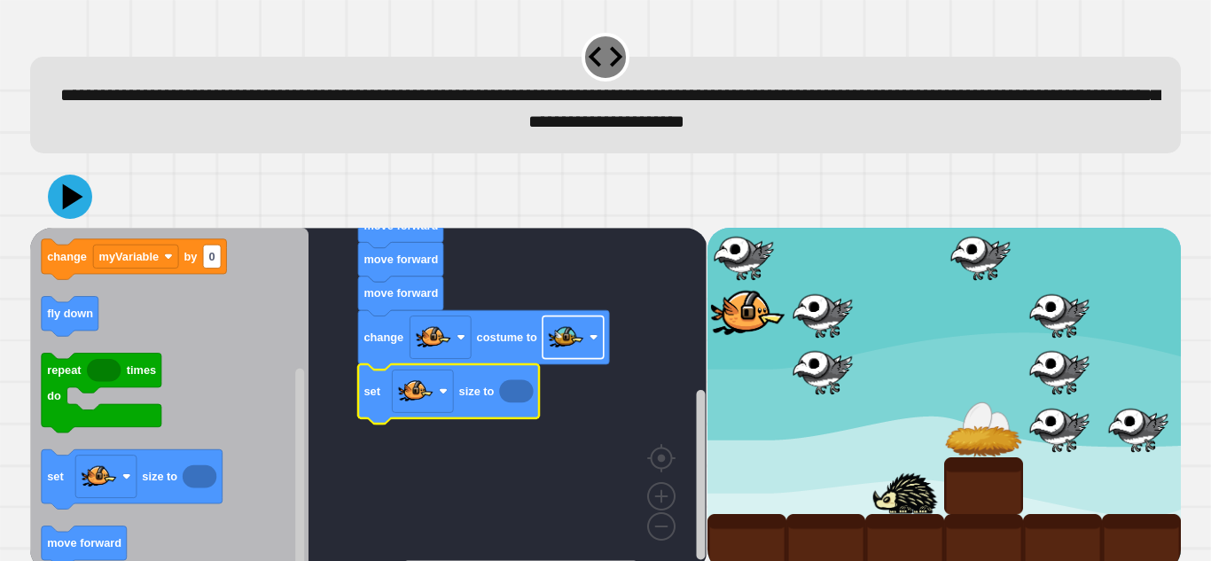
click at [559, 340] on image "Blockly Workspace" at bounding box center [566, 336] width 35 height 35
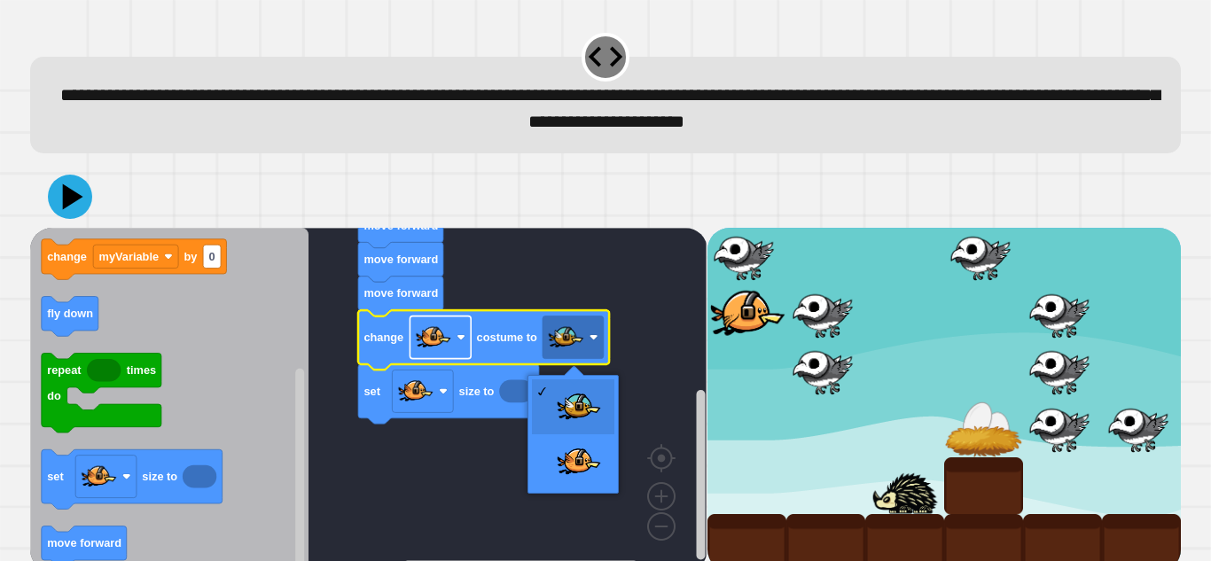
click at [459, 345] on rect "Blockly Workspace" at bounding box center [440, 337] width 61 height 43
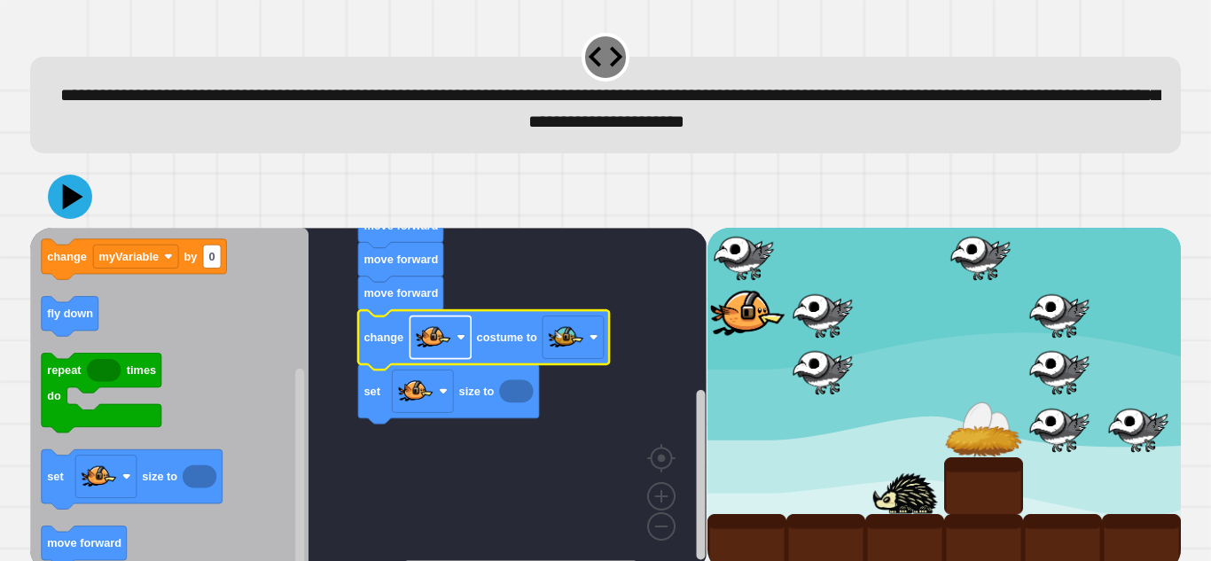
click at [461, 349] on rect "Blockly Workspace" at bounding box center [440, 337] width 61 height 43
click at [589, 341] on rect "Blockly Workspace" at bounding box center [573, 337] width 61 height 43
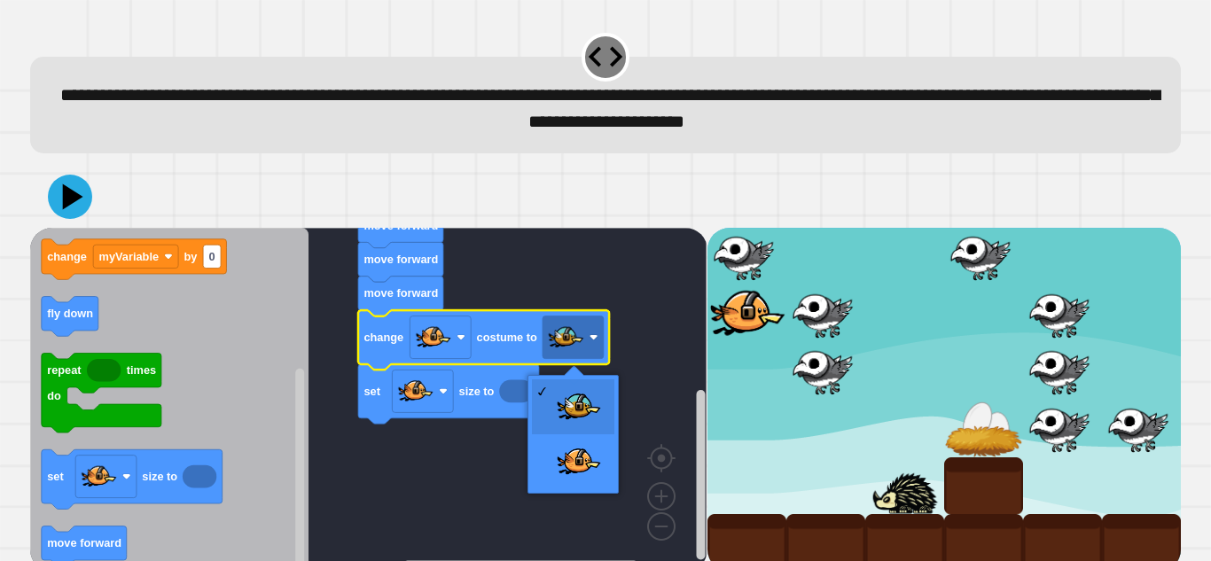
click at [635, 354] on rect "Blockly Workspace" at bounding box center [368, 400] width 676 height 344
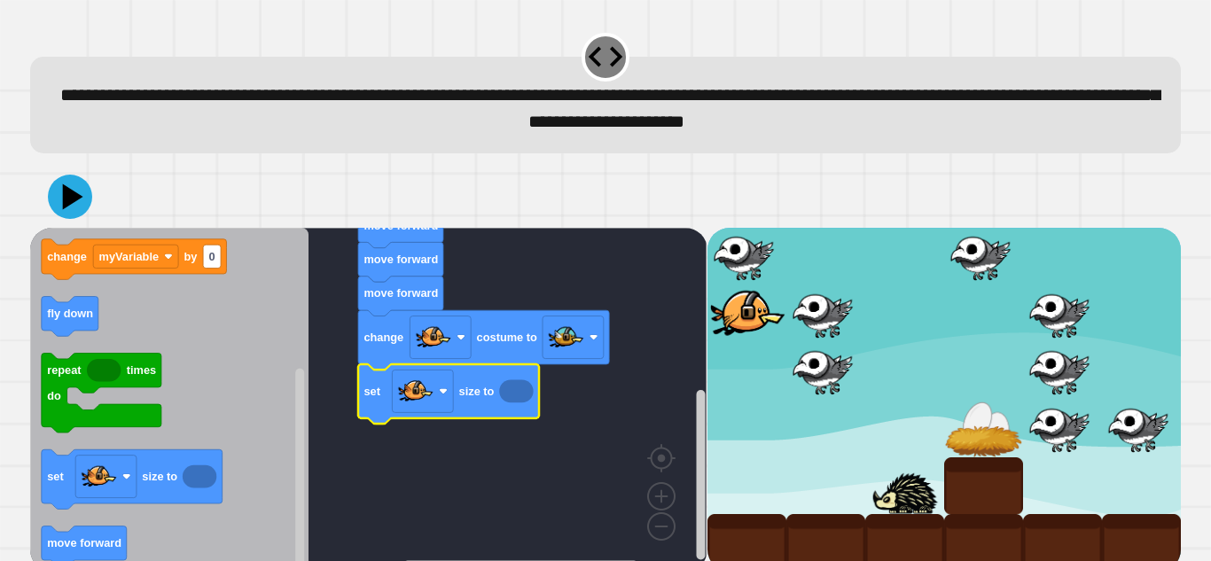
click at [508, 394] on icon "Blockly Workspace" at bounding box center [516, 390] width 34 height 23
click at [514, 392] on icon "Blockly Workspace" at bounding box center [516, 390] width 34 height 23
click at [192, 476] on icon "Blockly Workspace" at bounding box center [200, 476] width 34 height 23
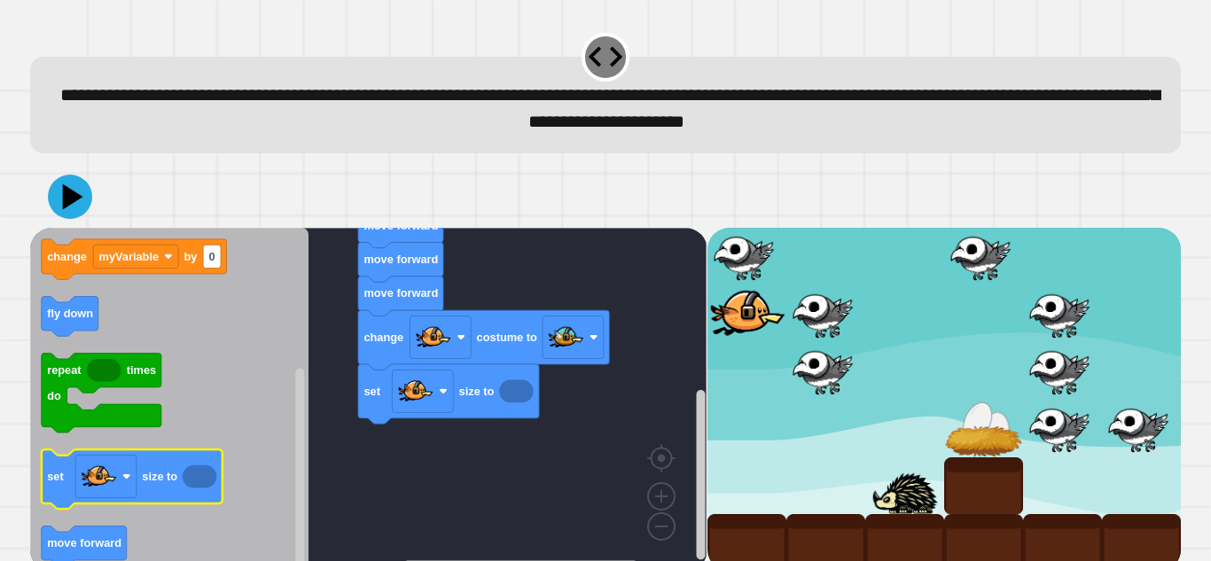
click at [192, 476] on icon "Blockly Workspace" at bounding box center [200, 476] width 34 height 23
click at [509, 393] on icon "Blockly Workspace" at bounding box center [516, 390] width 34 height 23
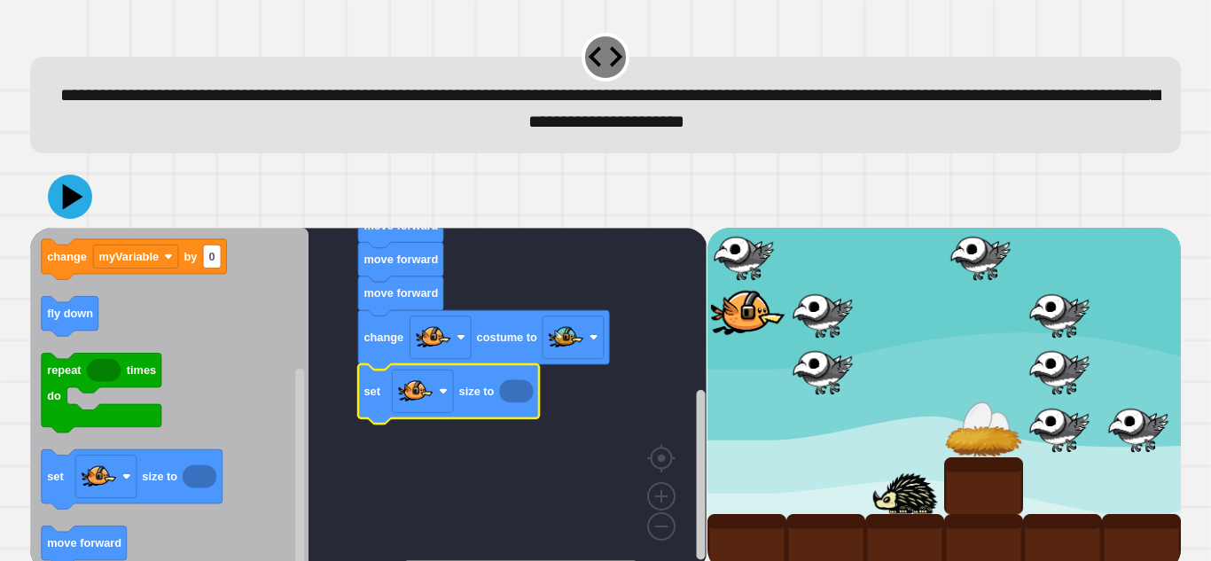
click at [509, 393] on icon "Blockly Workspace" at bounding box center [516, 390] width 34 height 23
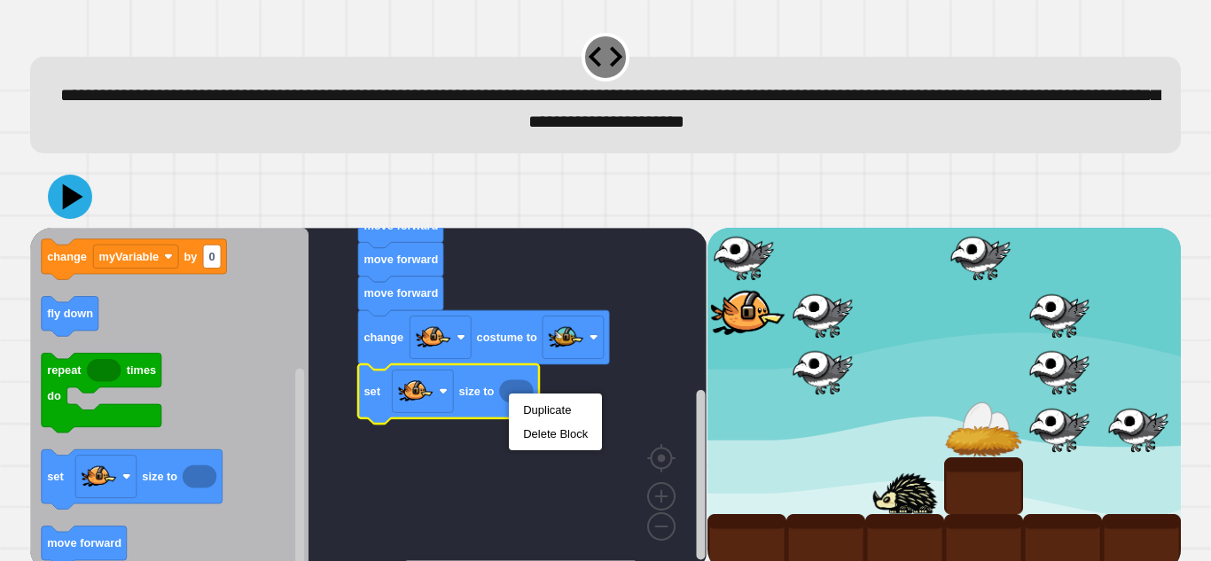
click at [518, 382] on icon "Blockly Workspace" at bounding box center [448, 393] width 181 height 59
click at [504, 398] on icon "Blockly Workspace" at bounding box center [516, 390] width 34 height 23
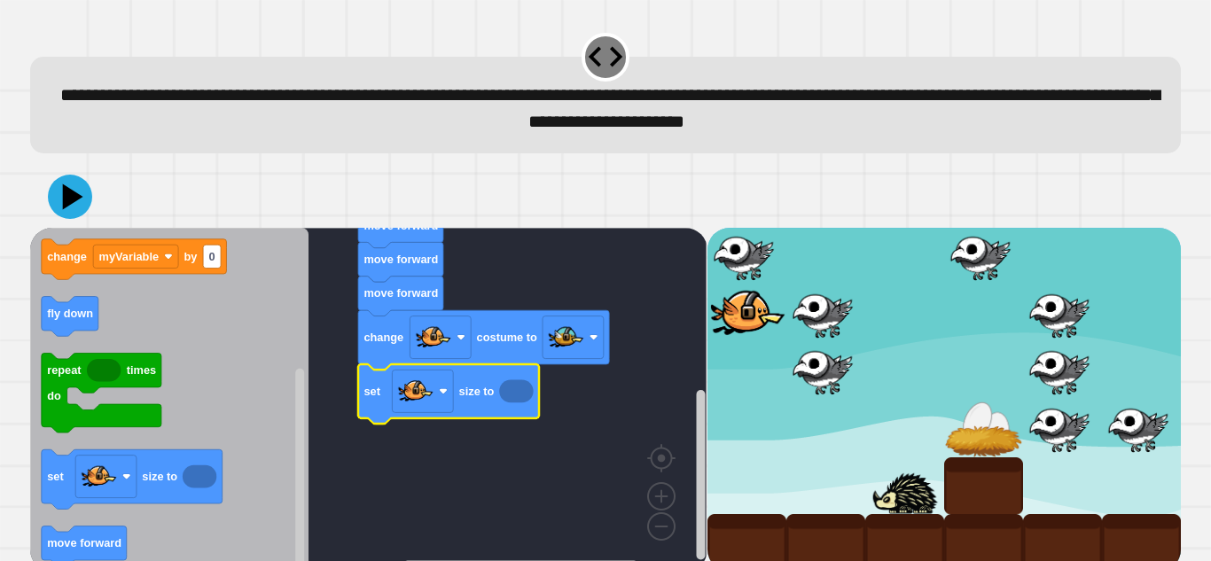
click at [504, 398] on icon "Blockly Workspace" at bounding box center [516, 390] width 34 height 23
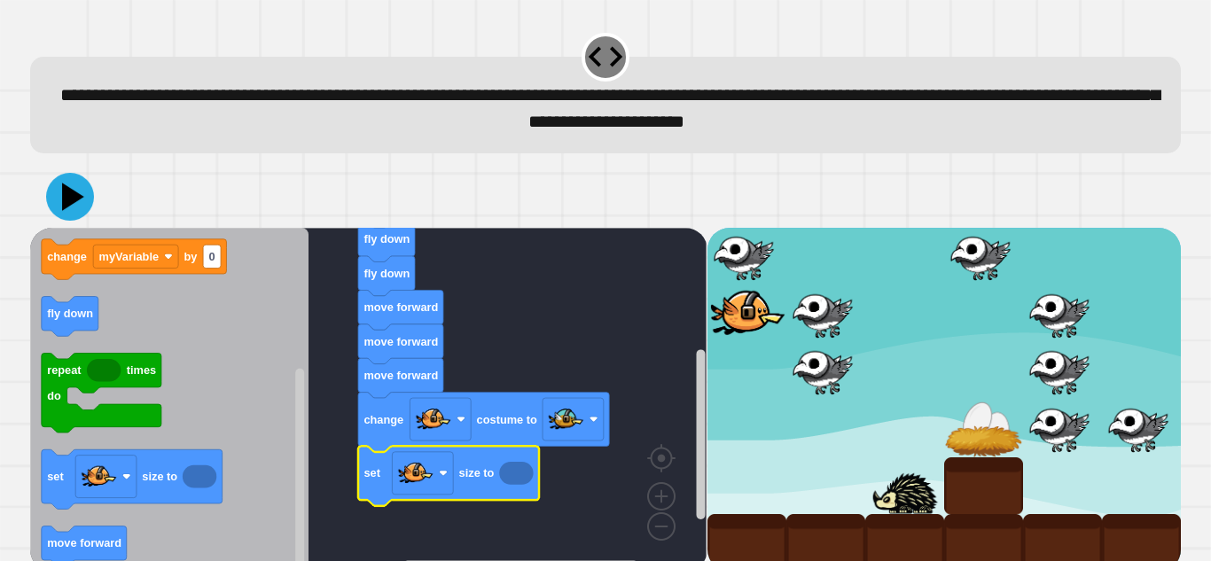
click at [83, 191] on icon at bounding box center [70, 197] width 48 height 48
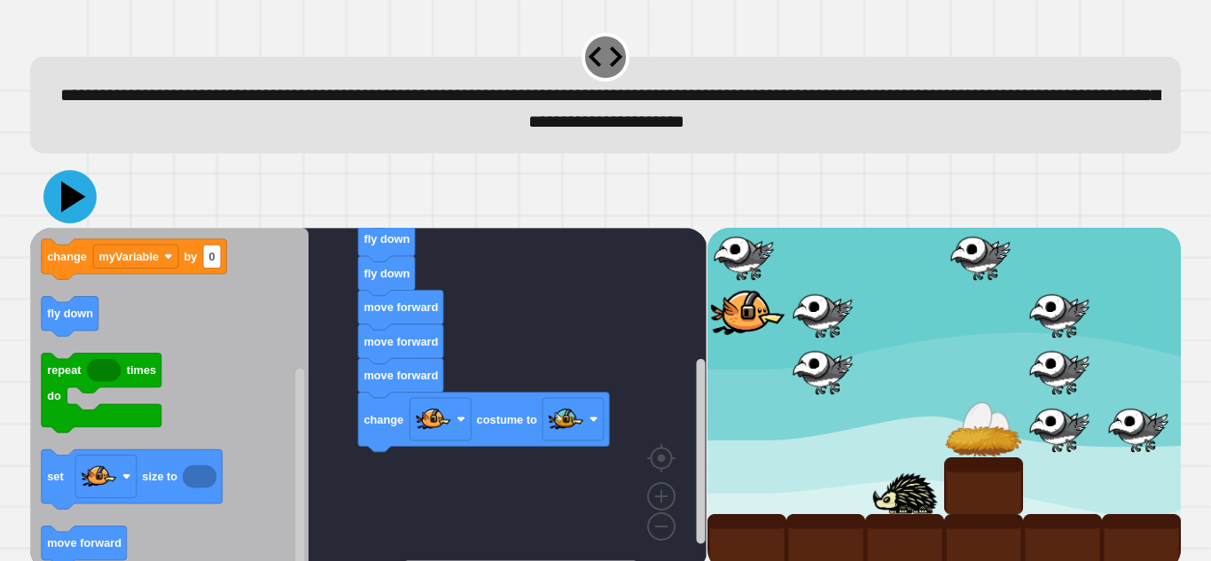
click at [77, 199] on icon at bounding box center [73, 196] width 25 height 31
